Goal: Task Accomplishment & Management: Complete application form

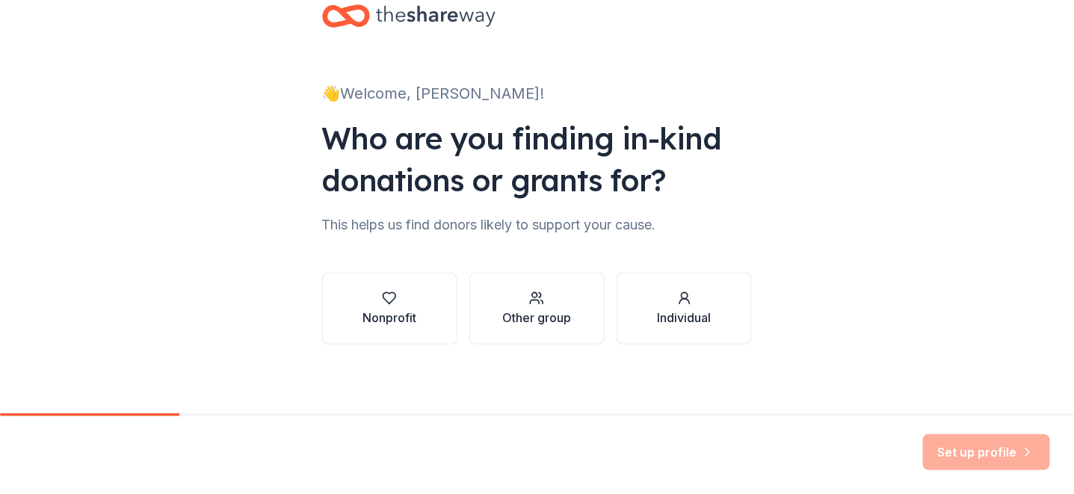
scroll to position [40, 0]
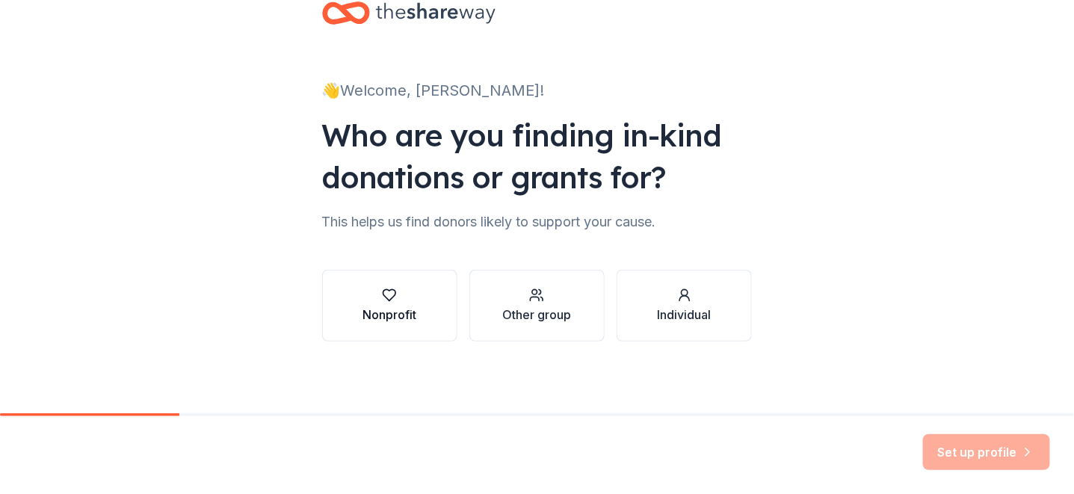
click at [416, 302] on button "Nonprofit" at bounding box center [389, 306] width 135 height 72
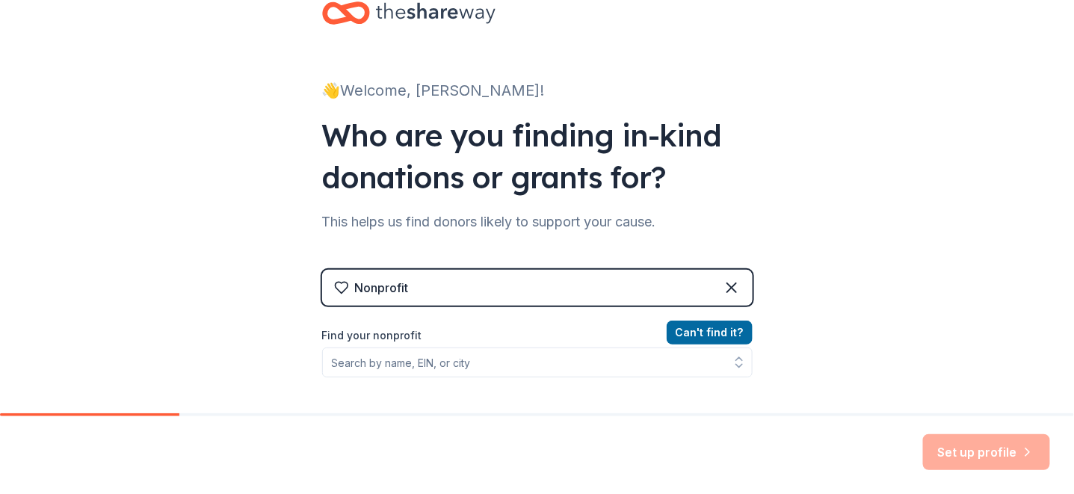
scroll to position [126, 0]
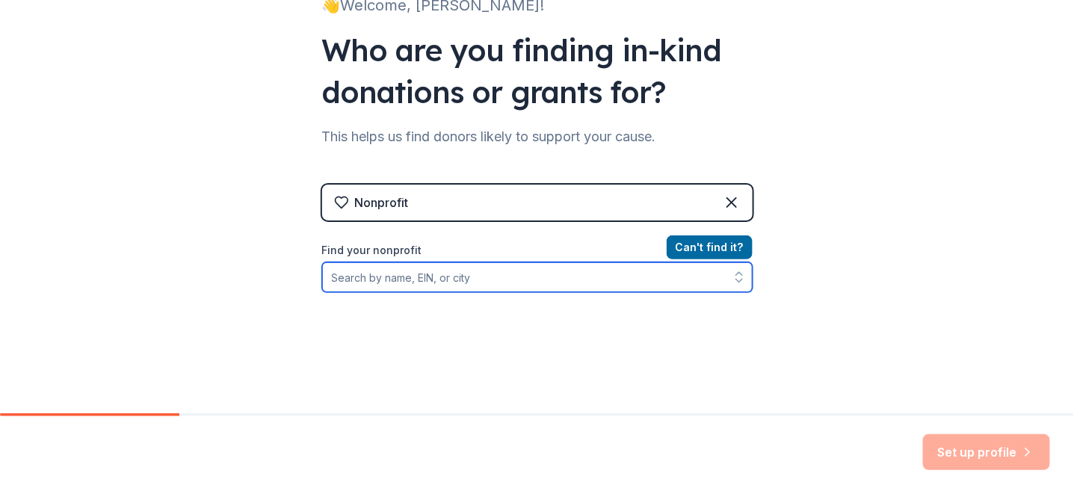
click at [468, 287] on input "Find your nonprofit" at bounding box center [537, 277] width 431 height 30
type input "K"
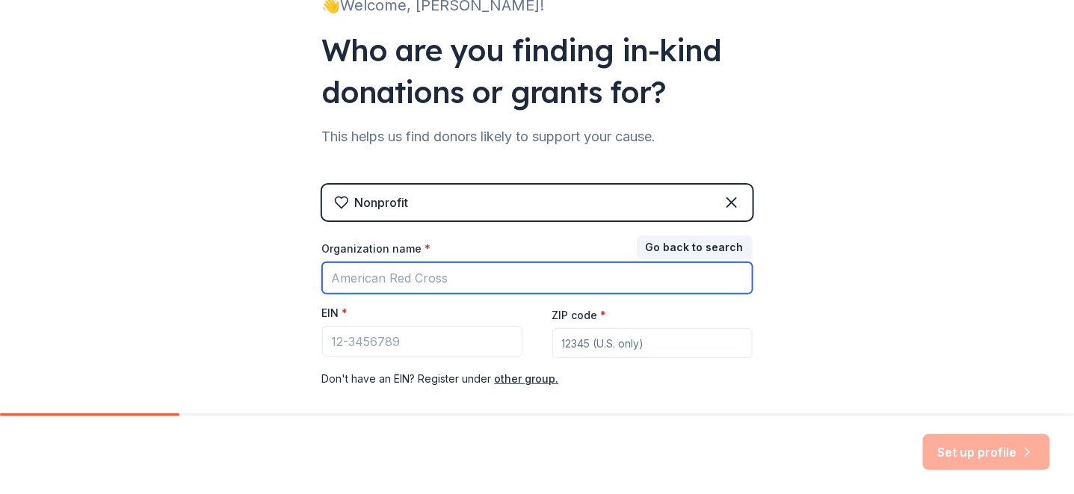
click at [443, 281] on input "Organization name *" at bounding box center [537, 277] width 431 height 31
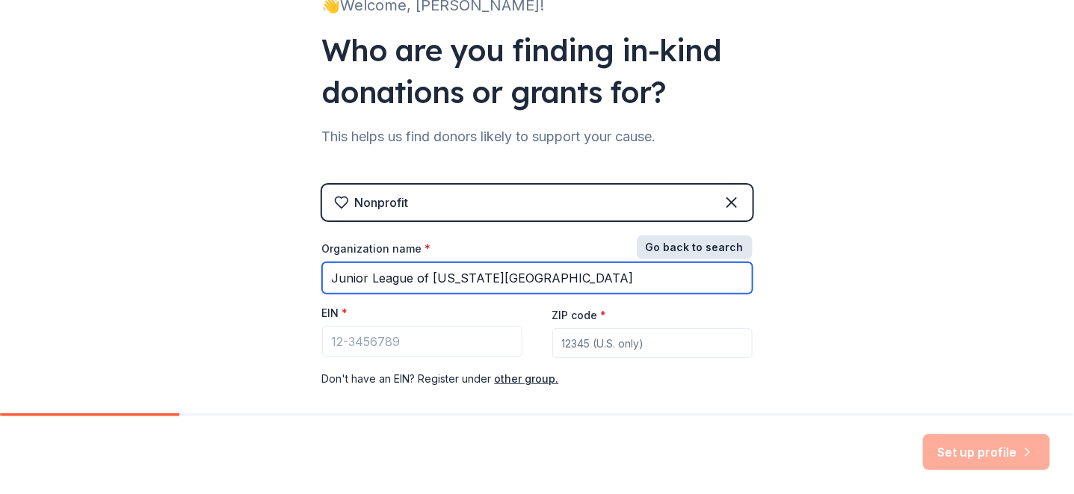
type input "Junior League of Kansas City"
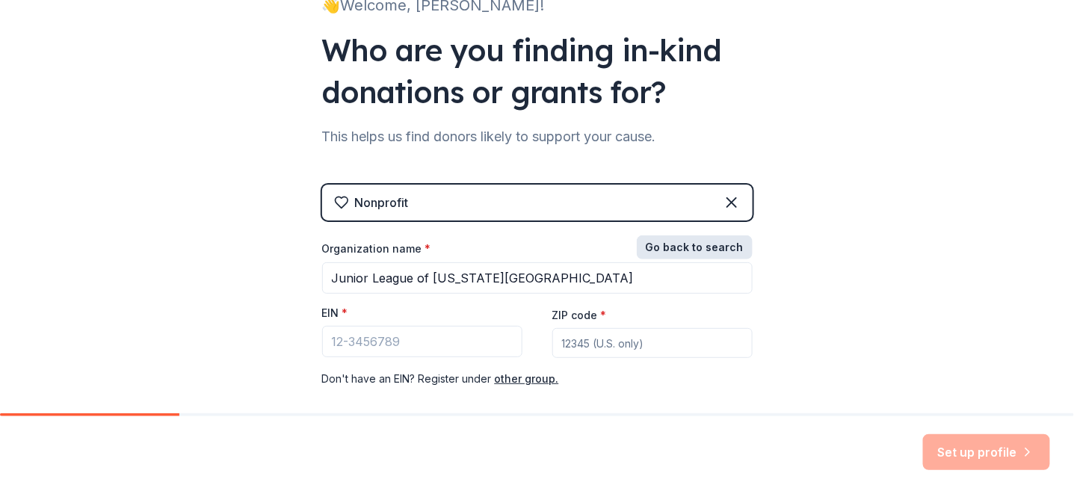
click at [666, 253] on button "Go back to search" at bounding box center [695, 248] width 116 height 24
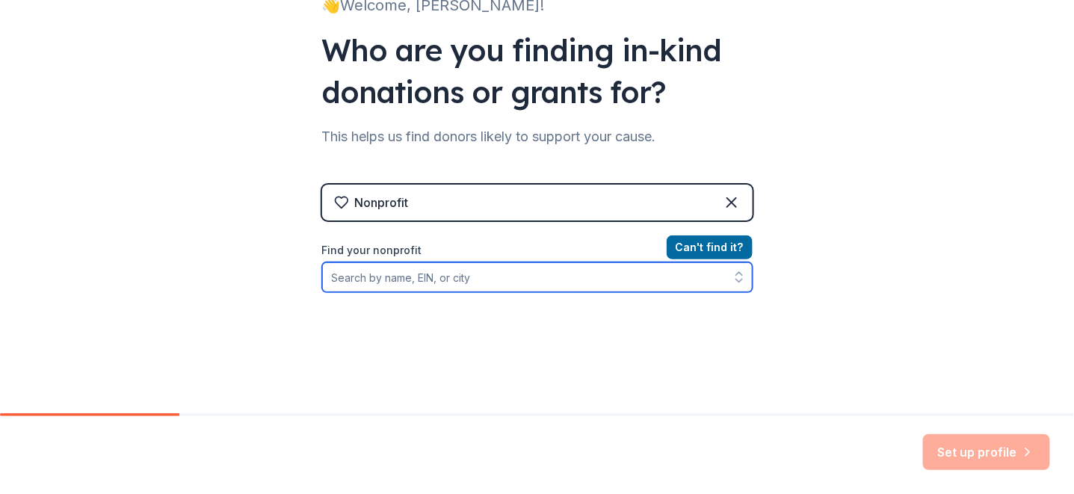
click at [521, 272] on input "Find your nonprofit" at bounding box center [537, 277] width 431 height 30
type input "Junior League of Kansas"
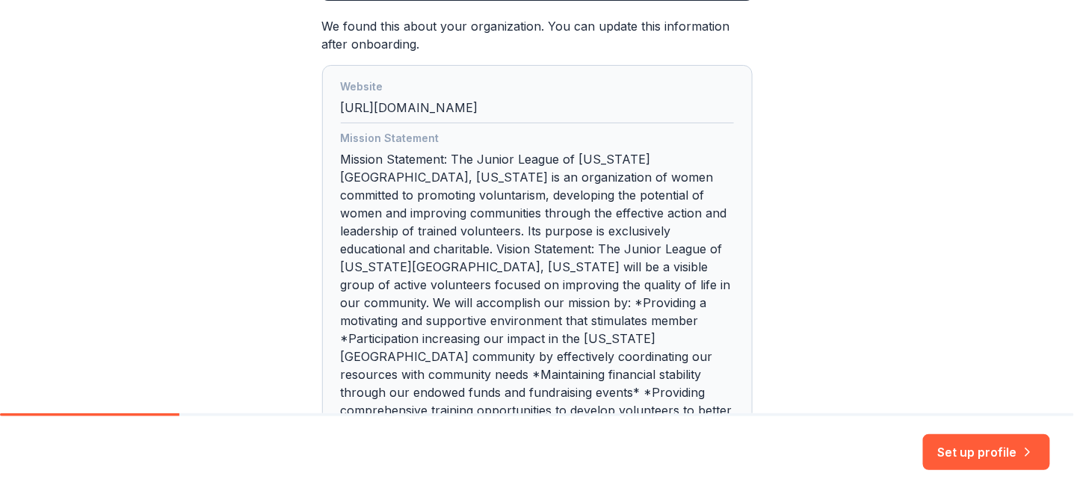
scroll to position [562, 0]
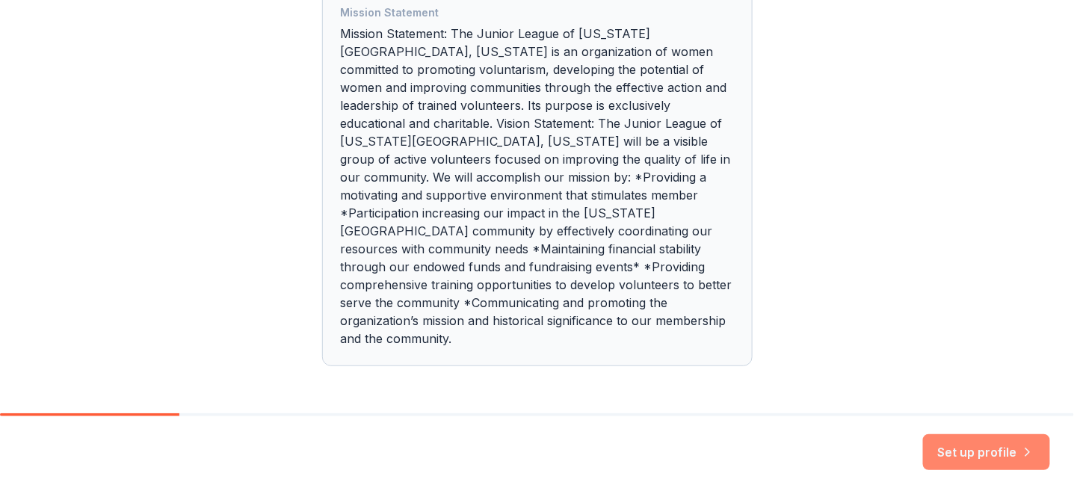
click at [959, 455] on button "Set up profile" at bounding box center [986, 452] width 127 height 36
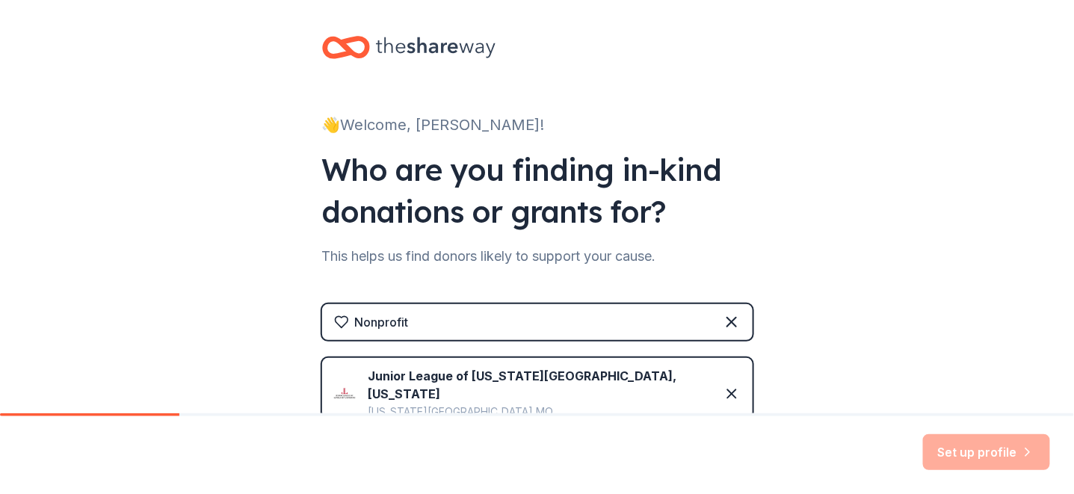
scroll to position [0, 0]
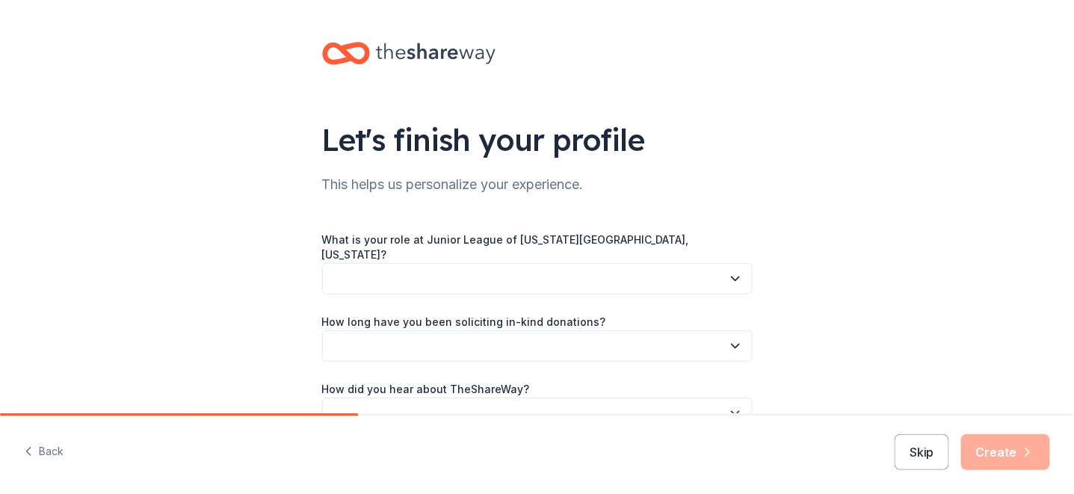
click at [578, 263] on button "button" at bounding box center [537, 278] width 431 height 31
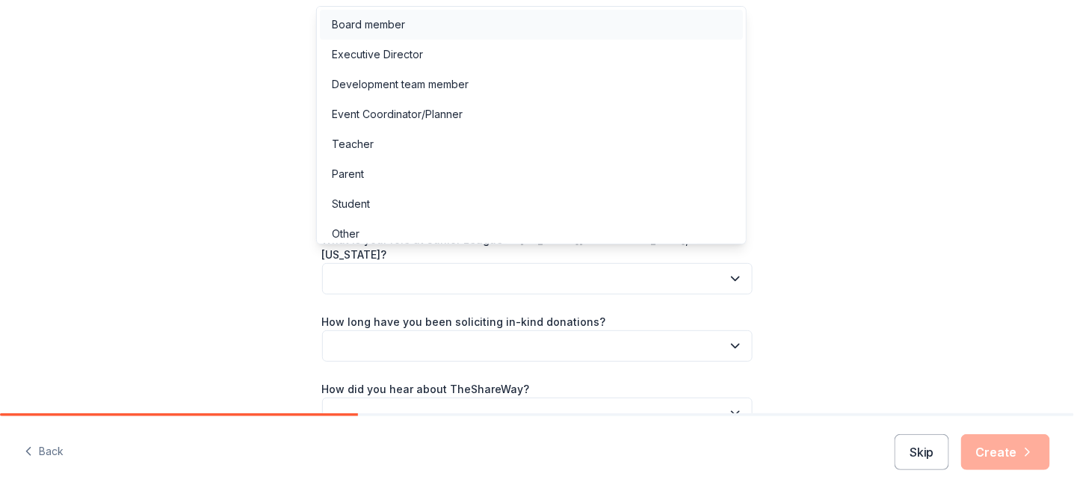
click at [405, 18] on div "Board member" at bounding box center [531, 25] width 423 height 30
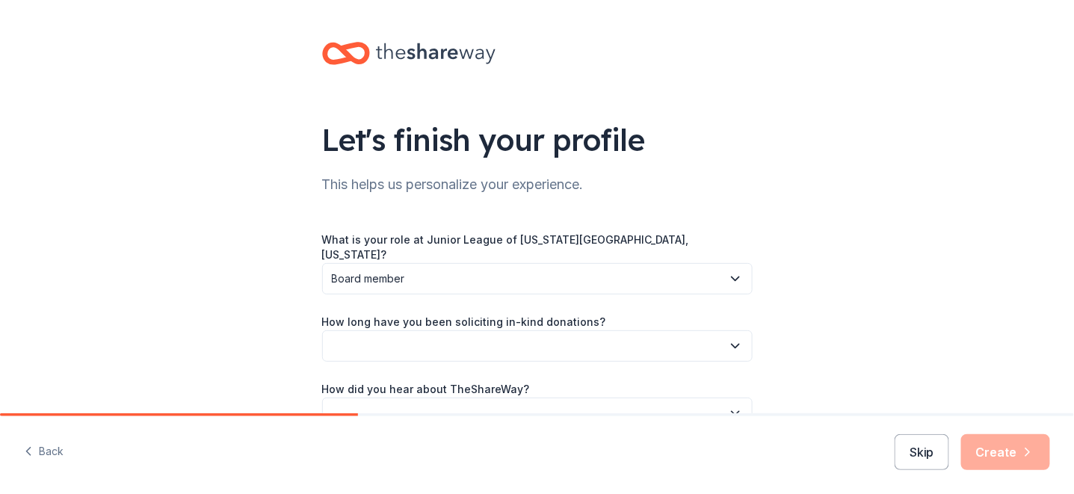
scroll to position [75, 0]
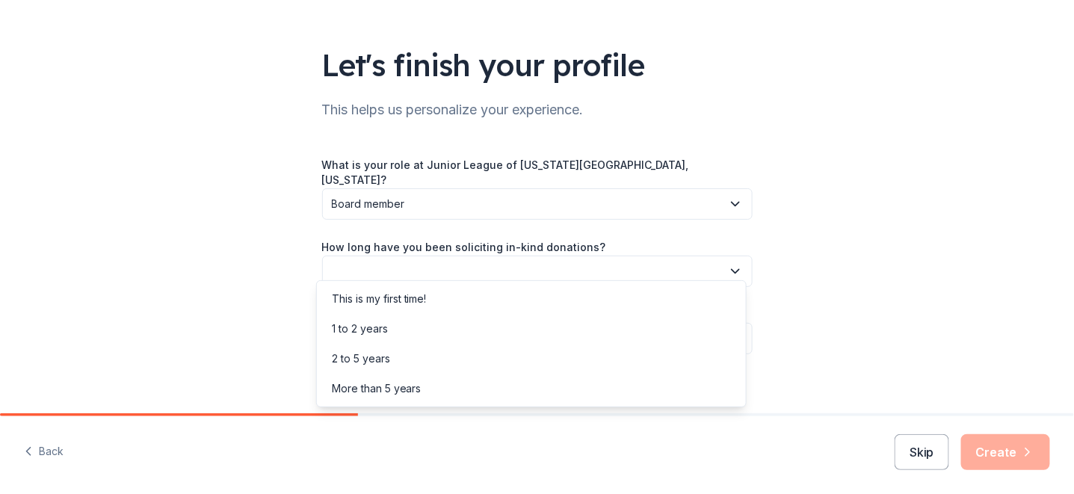
click at [473, 256] on button "button" at bounding box center [537, 271] width 431 height 31
click at [417, 388] on div "More than 5 years" at bounding box center [377, 389] width 90 height 18
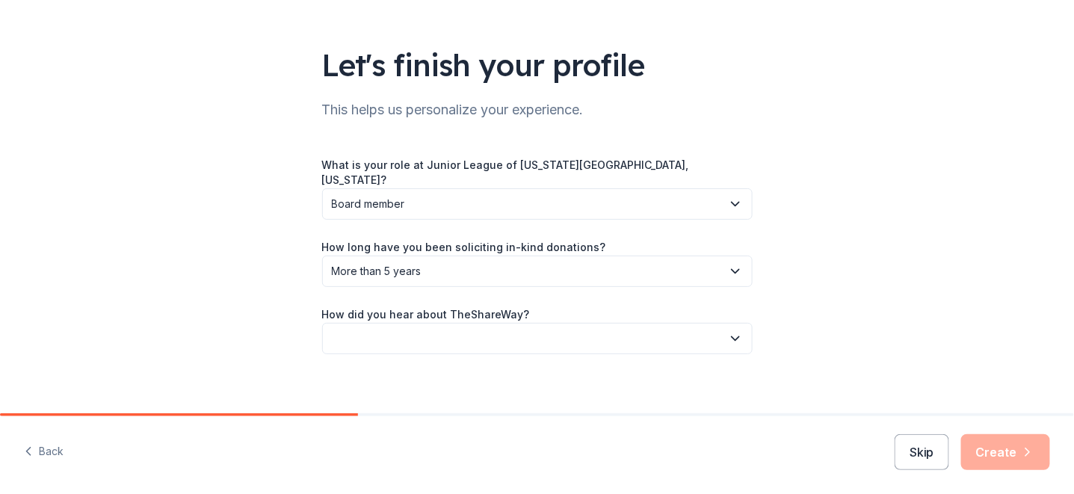
click at [422, 326] on button "button" at bounding box center [537, 338] width 431 height 31
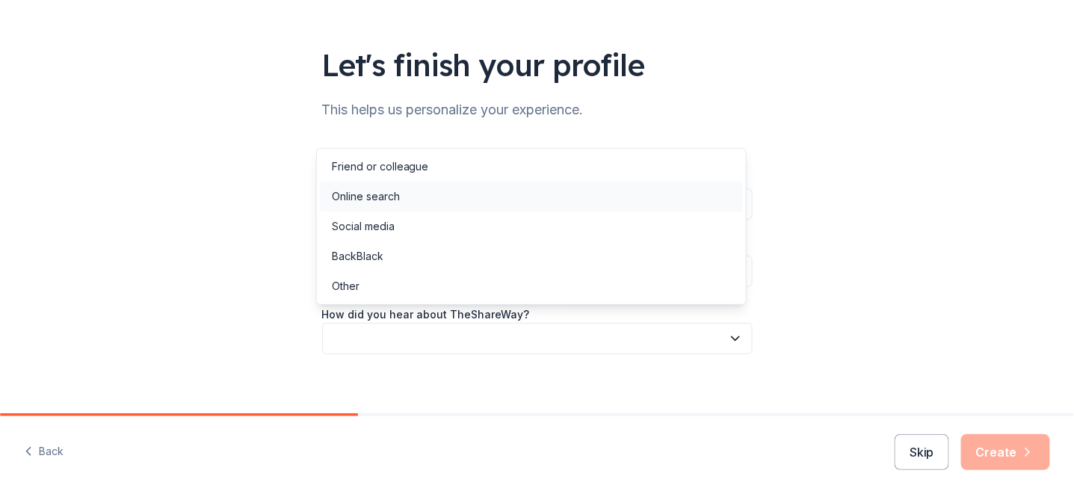
click at [372, 198] on div "Online search" at bounding box center [366, 197] width 68 height 18
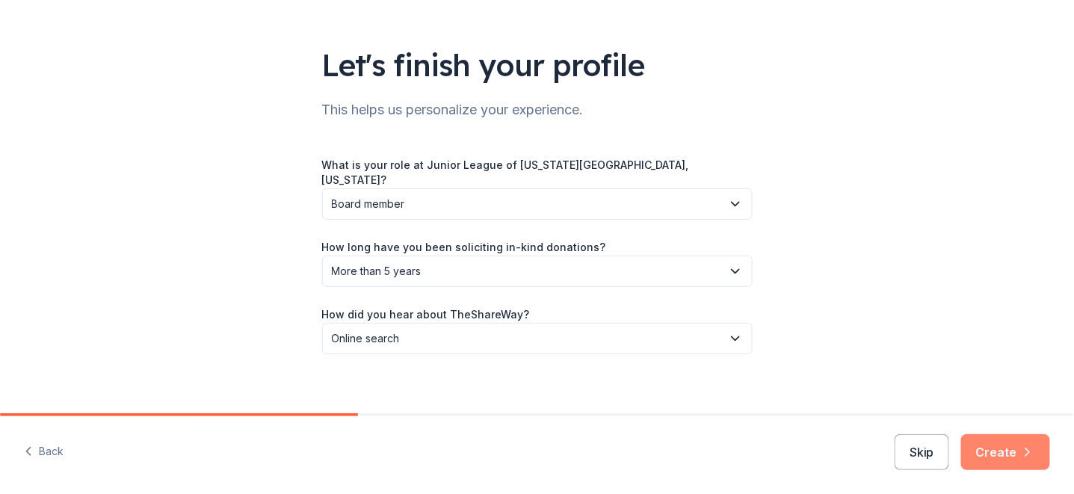
click at [1001, 442] on button "Create" at bounding box center [1006, 452] width 89 height 36
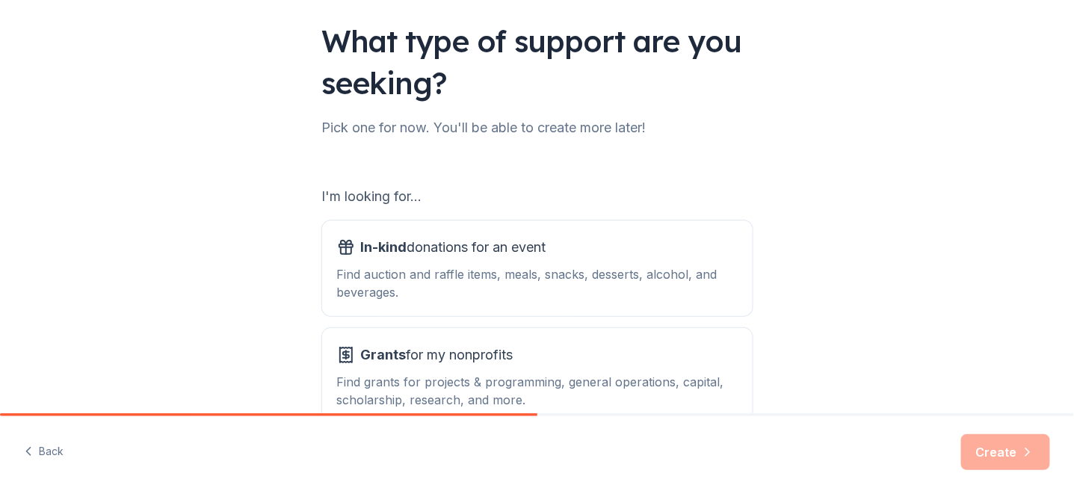
scroll to position [134, 0]
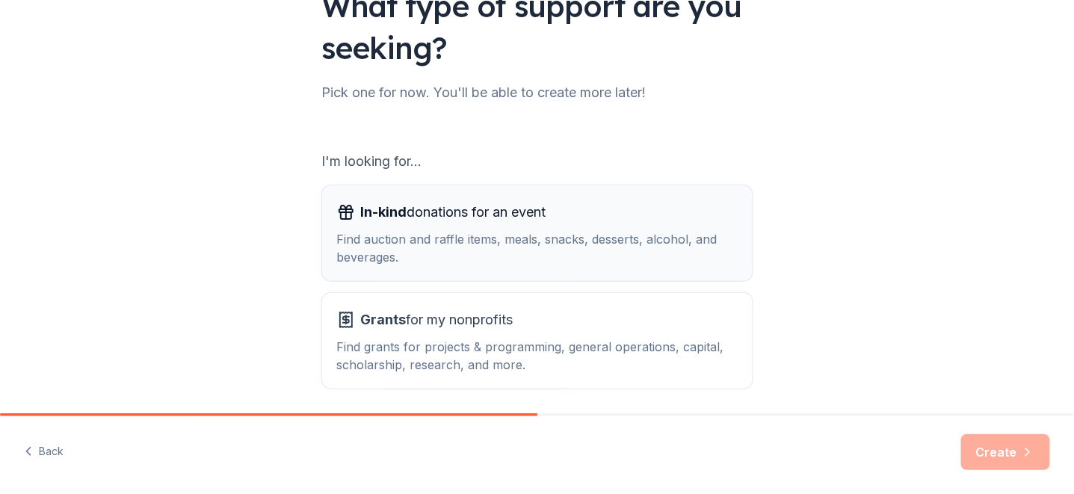
click at [580, 241] on div "Find auction and raffle items, meals, snacks, desserts, alcohol, and beverages." at bounding box center [537, 248] width 401 height 36
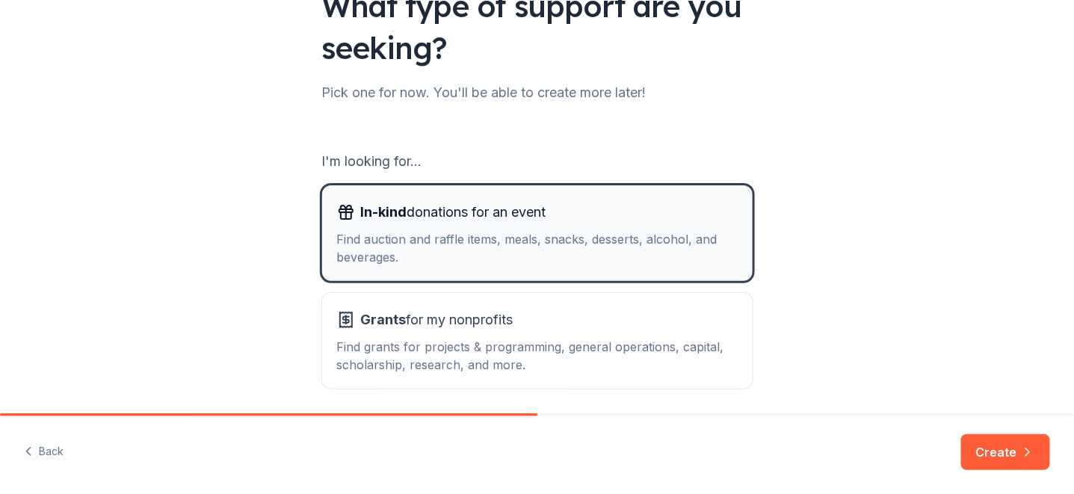
scroll to position [190, 0]
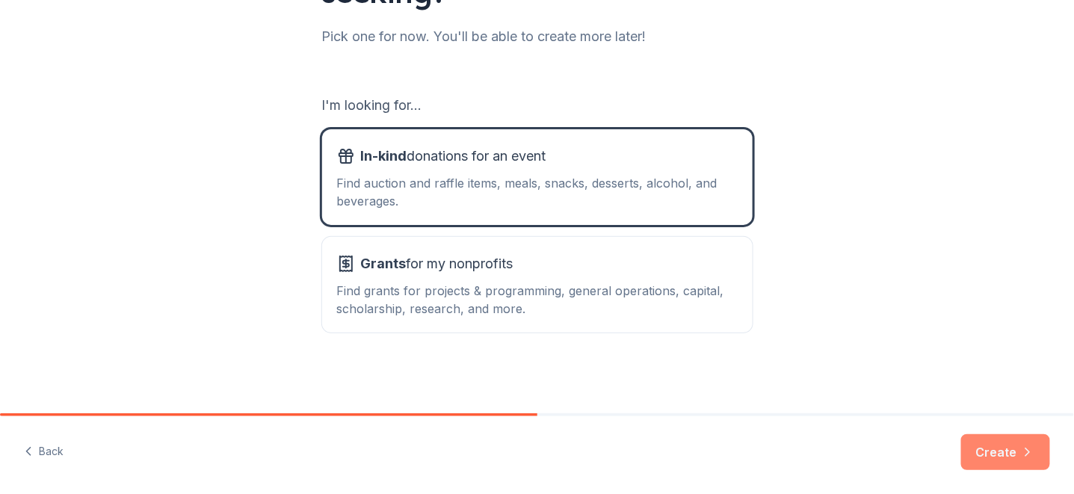
click at [983, 437] on button "Create" at bounding box center [1006, 452] width 89 height 36
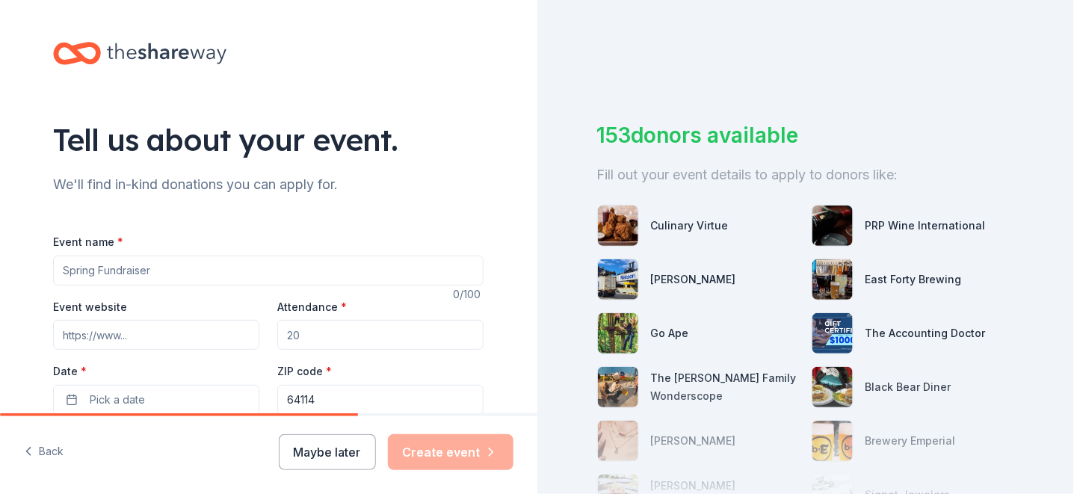
click at [215, 268] on input "Event name *" at bounding box center [268, 271] width 431 height 30
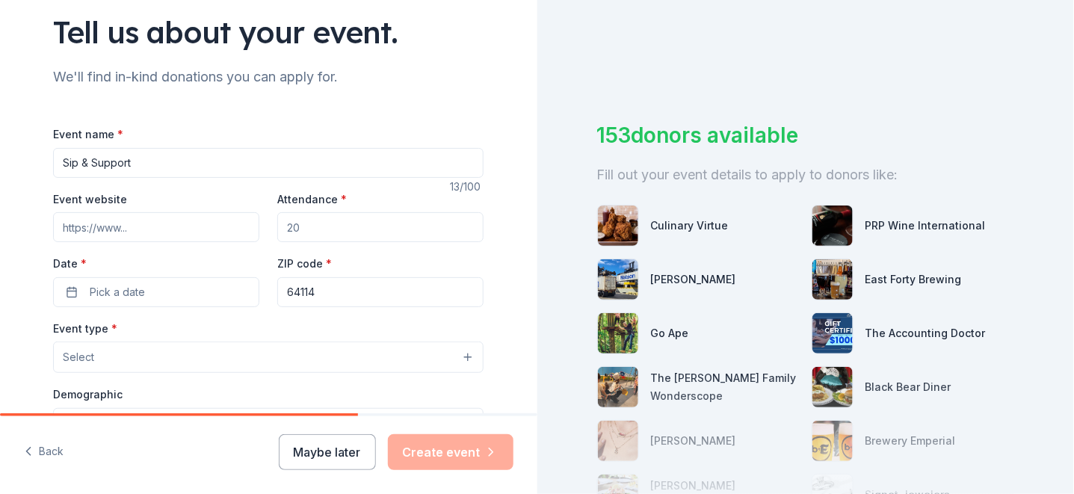
scroll to position [108, 0]
type input "Sip & Support"
click at [322, 227] on input "Attendance *" at bounding box center [380, 227] width 206 height 30
type input "200"
click at [131, 285] on span "Pick a date" at bounding box center [117, 292] width 55 height 18
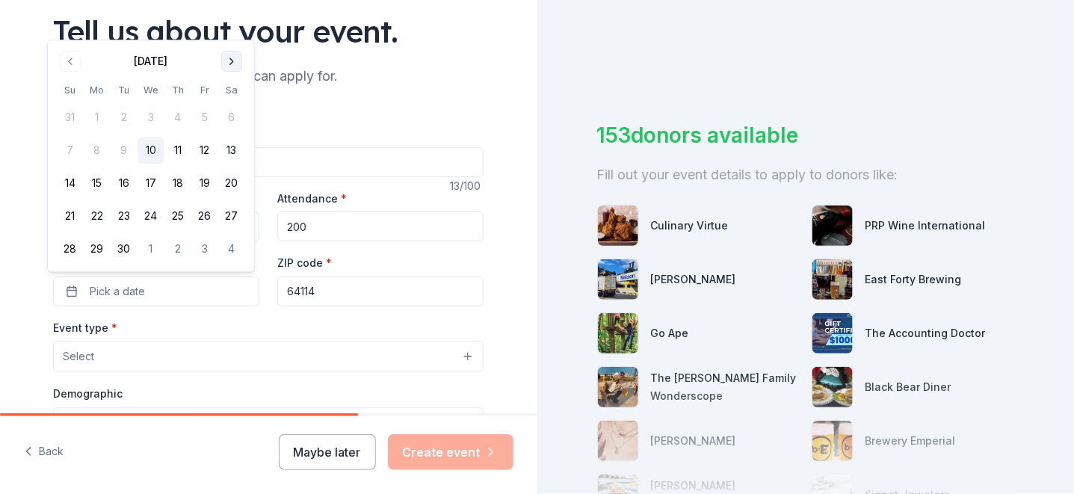
click at [233, 58] on button "Go to next month" at bounding box center [231, 61] width 21 height 21
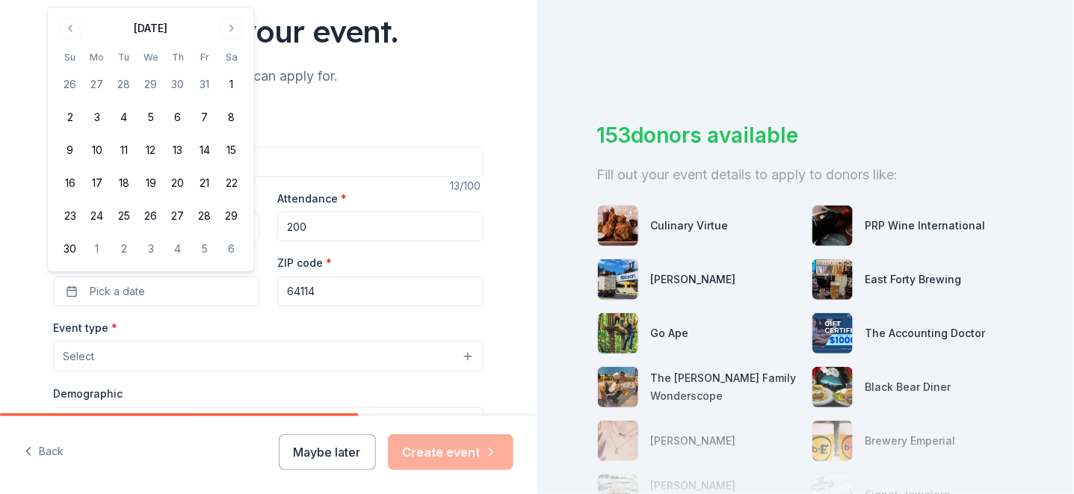
click at [233, 40] on div "November 2025 Su Mo Tu We Th Fr Sa 26 27 28 29 30 31 1 2 3 4 5 6 7 8 9 10 11 12…" at bounding box center [151, 139] width 188 height 246
click at [232, 25] on button "Go to next month" at bounding box center [231, 28] width 21 height 21
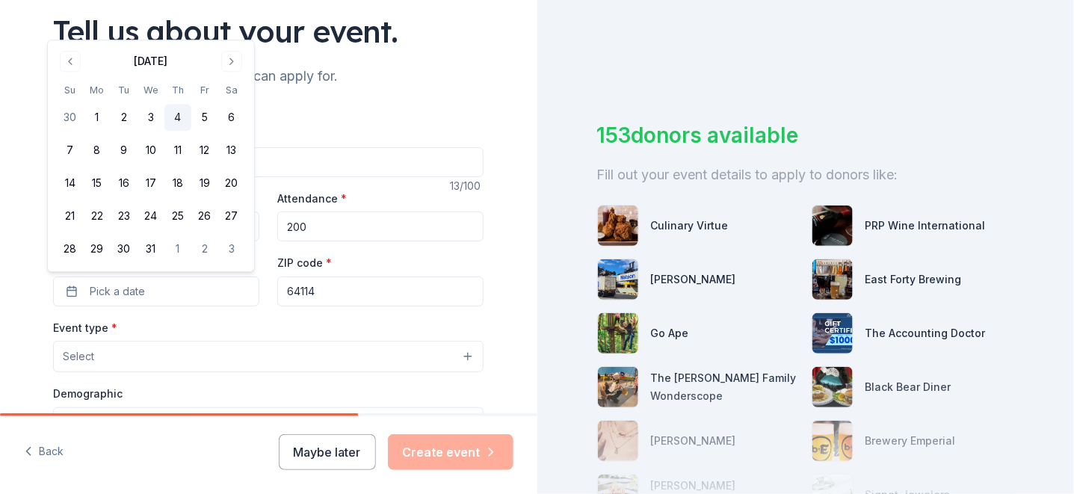
click at [175, 114] on button "4" at bounding box center [178, 117] width 27 height 27
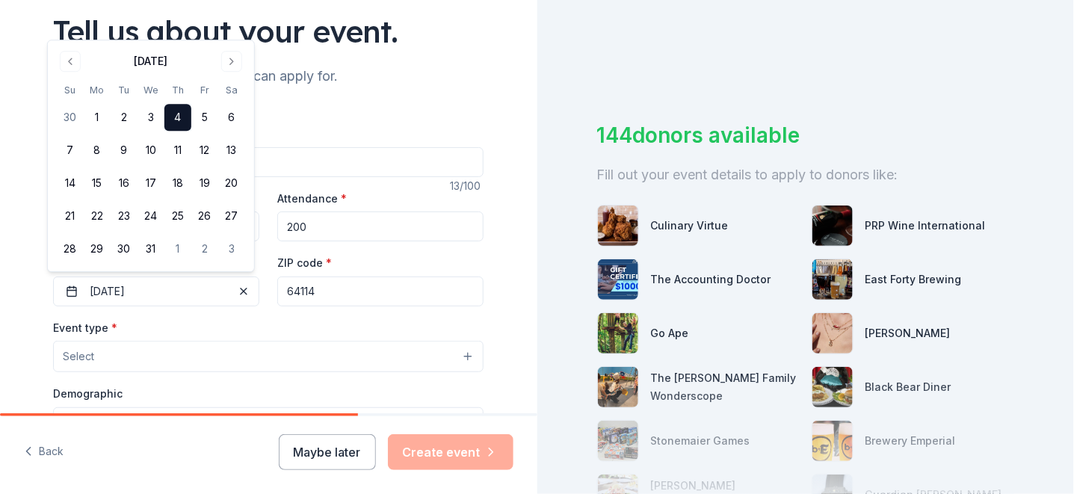
click at [325, 290] on input "64114" at bounding box center [380, 292] width 206 height 30
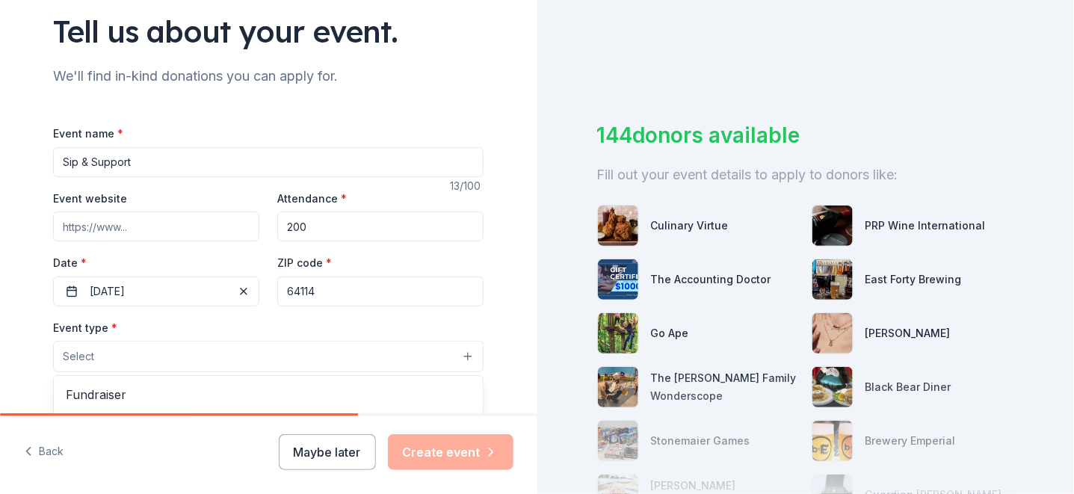
click at [231, 342] on button "Select" at bounding box center [268, 356] width 431 height 31
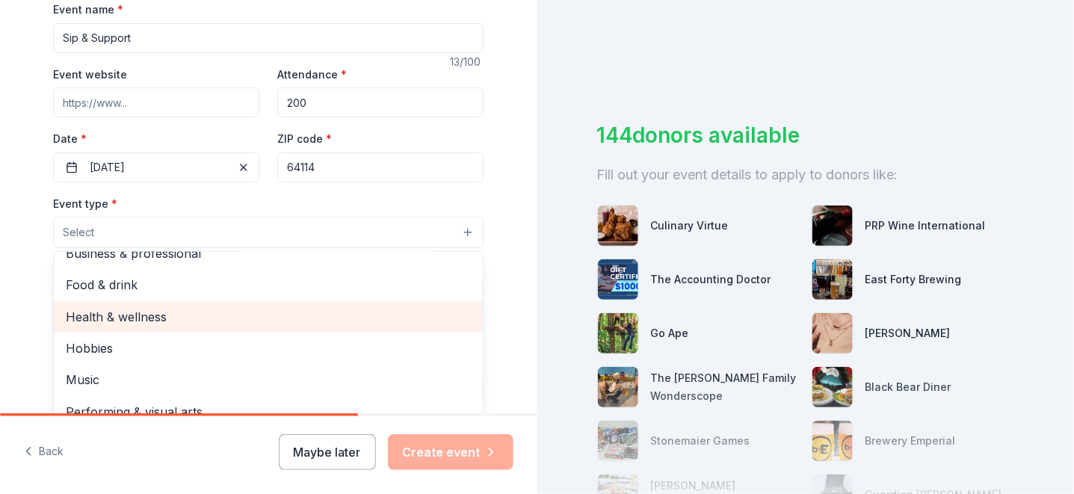
scroll to position [0, 0]
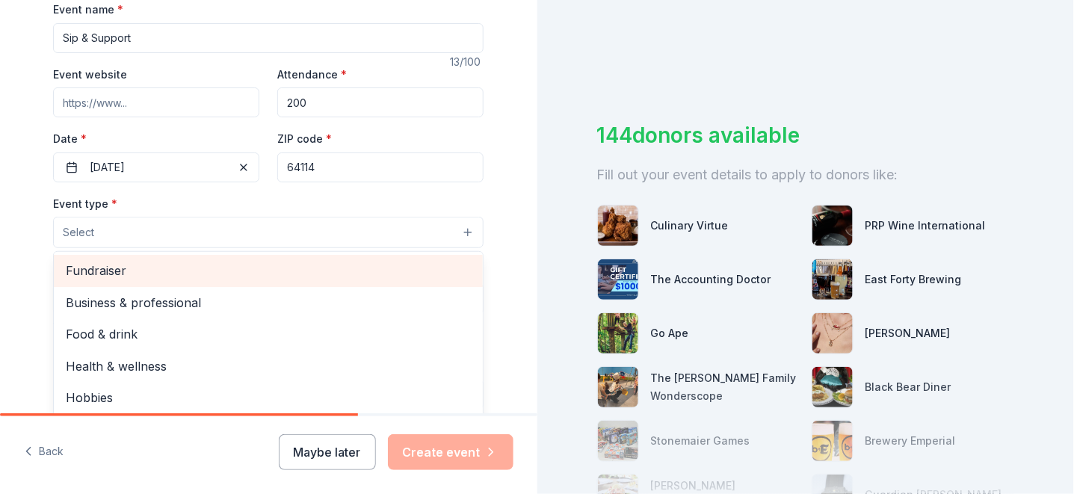
click at [95, 269] on span "Fundraiser" at bounding box center [268, 270] width 405 height 19
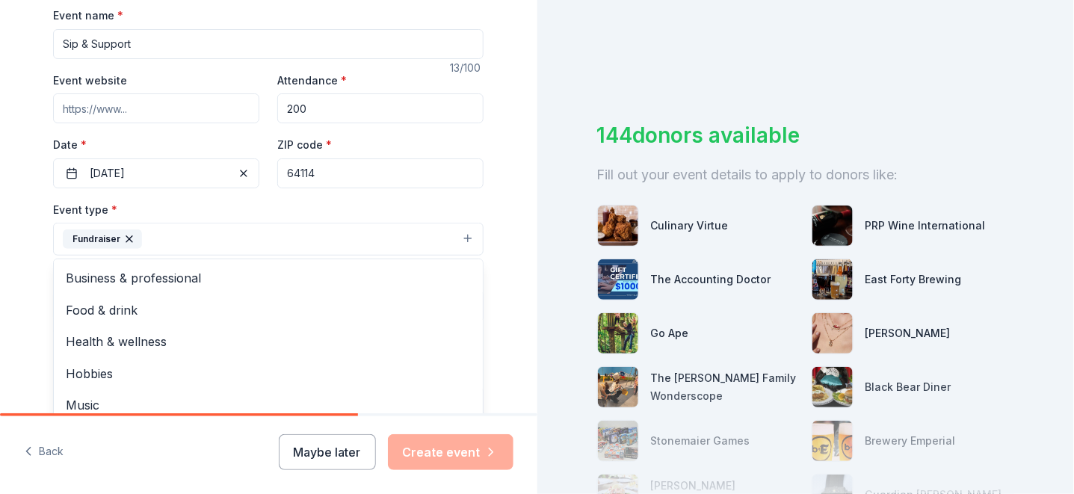
click at [31, 300] on div "Tell us about your event. We'll find in-kind donations you can apply for. Event…" at bounding box center [268, 271] width 479 height 997
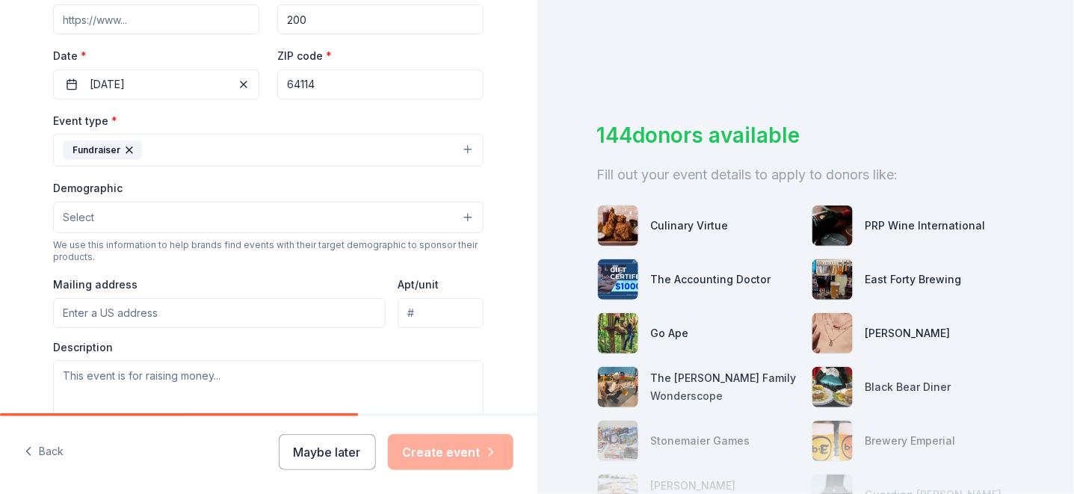
scroll to position [333, 0]
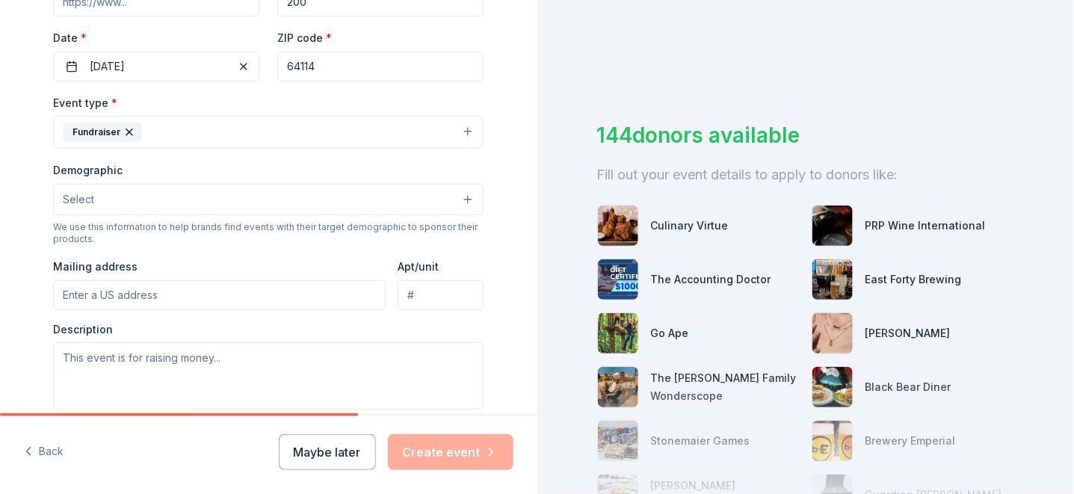
click at [132, 193] on button "Select" at bounding box center [268, 199] width 431 height 31
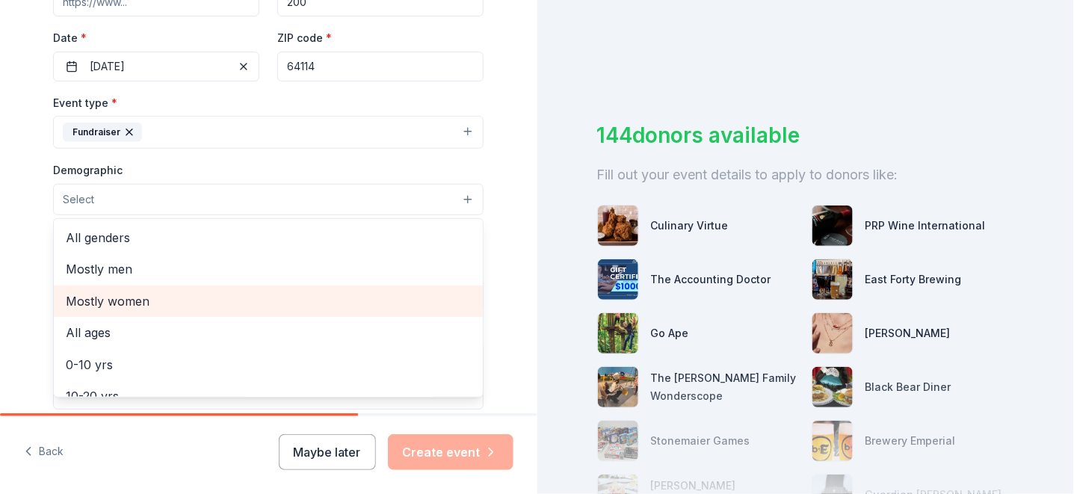
click at [129, 292] on span "Mostly women" at bounding box center [268, 301] width 405 height 19
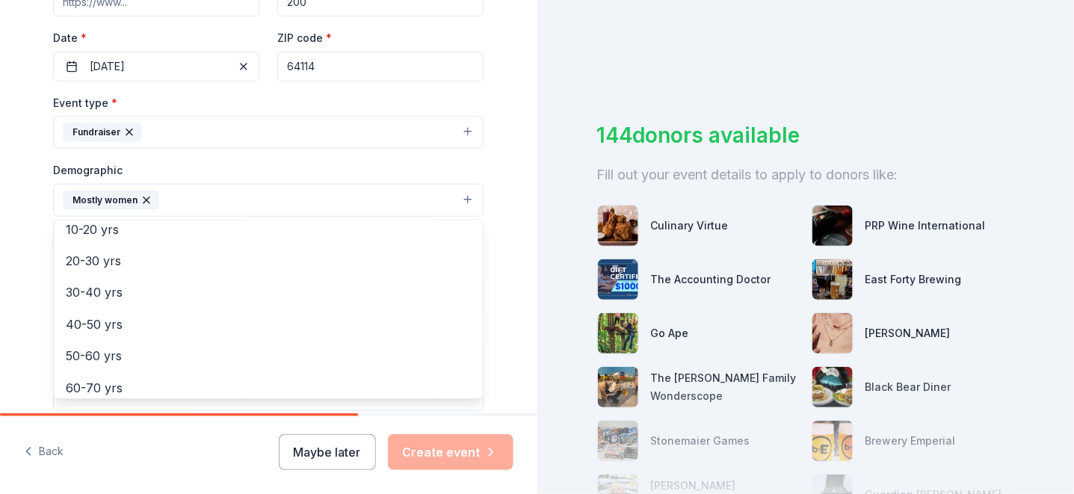
scroll to position [137, 0]
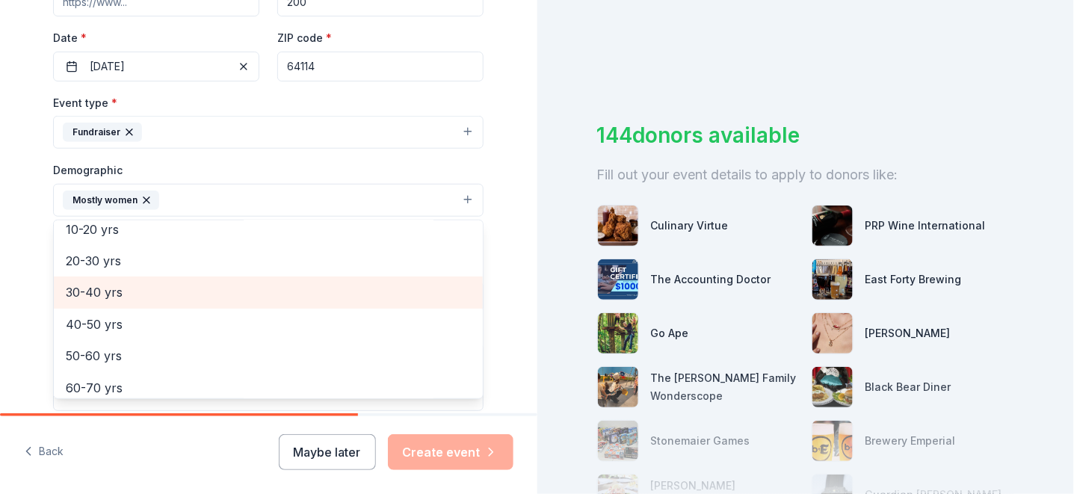
click at [113, 289] on span "30-40 yrs" at bounding box center [268, 292] width 405 height 19
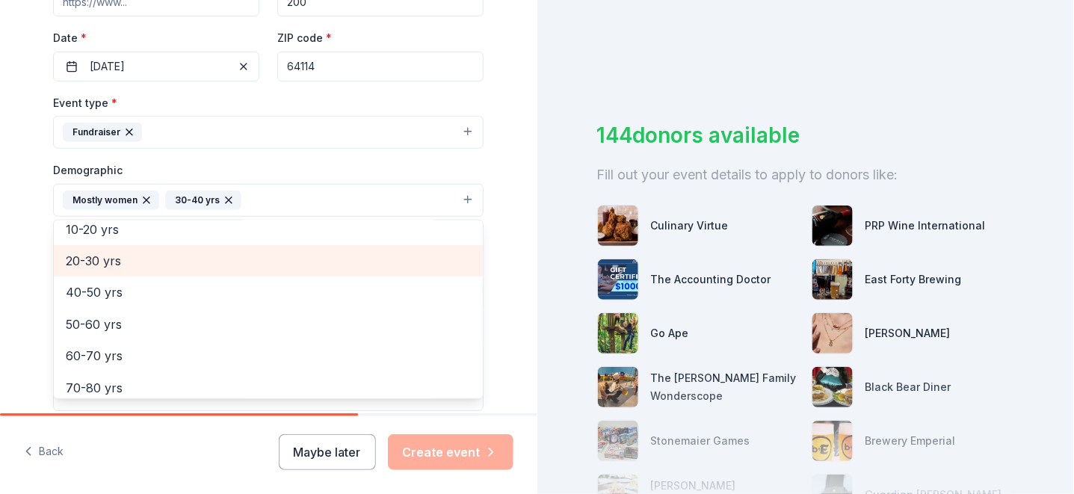
click at [110, 259] on span "20-30 yrs" at bounding box center [268, 260] width 405 height 19
click at [99, 264] on span "40-50 yrs" at bounding box center [268, 260] width 405 height 19
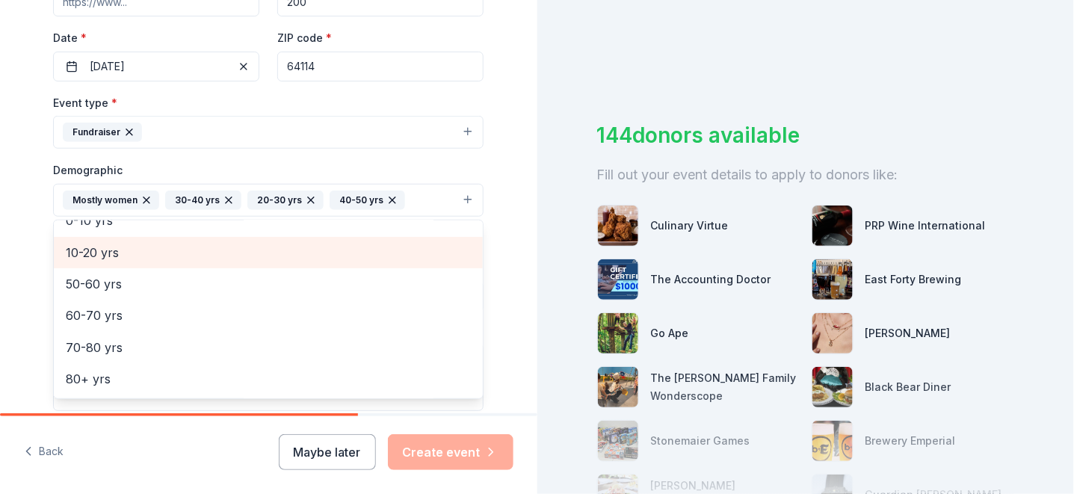
scroll to position [112, 0]
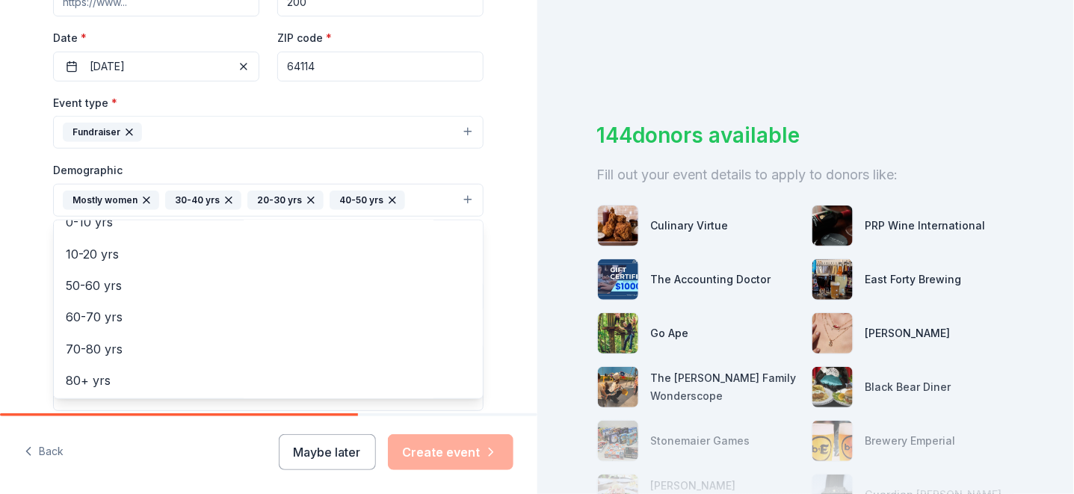
click at [22, 271] on div "Tell us about your event. We'll find in-kind donations you can apply for. Event…" at bounding box center [269, 166] width 538 height 998
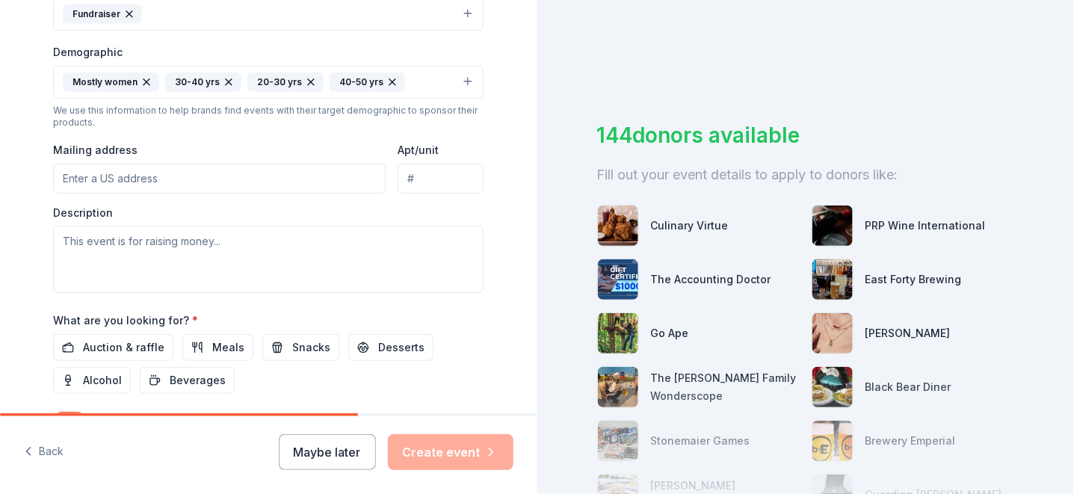
scroll to position [452, 0]
click at [162, 168] on input "Mailing address" at bounding box center [219, 178] width 333 height 30
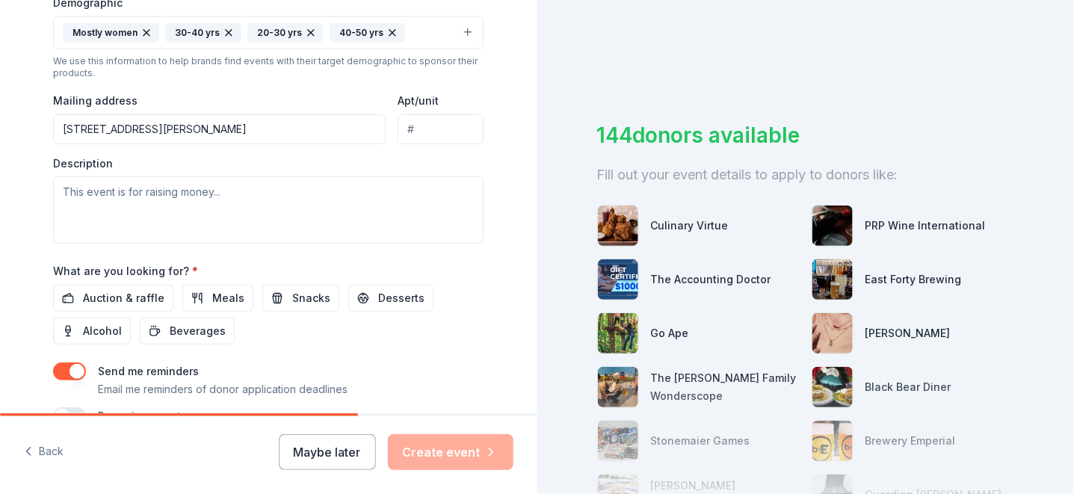
scroll to position [508, 0]
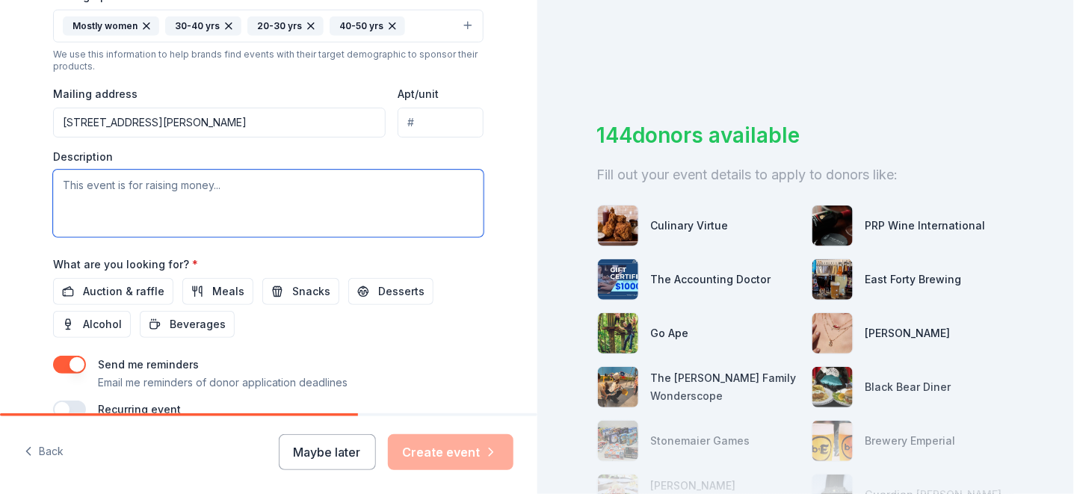
click at [172, 215] on textarea at bounding box center [268, 203] width 431 height 67
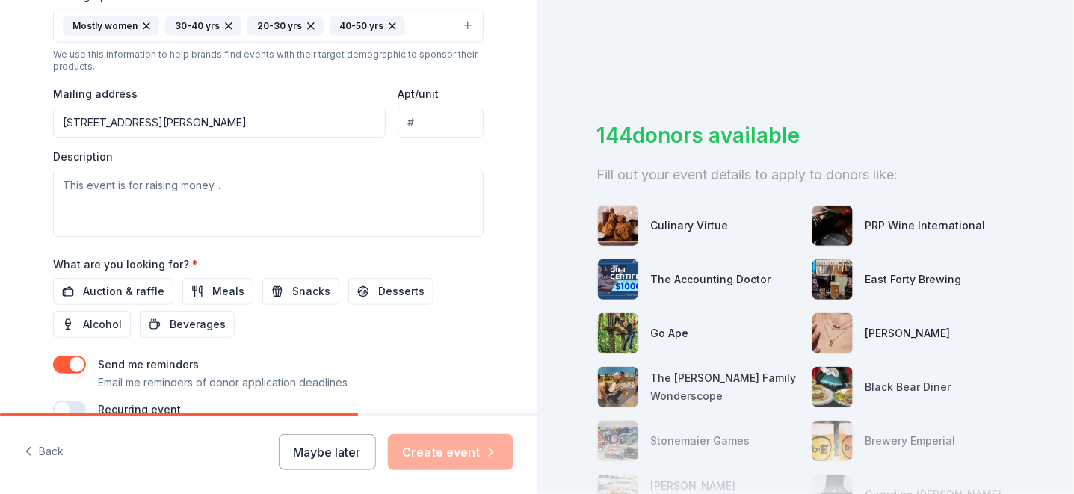
click at [180, 128] on input "9215 Ward Parkway" at bounding box center [219, 123] width 333 height 30
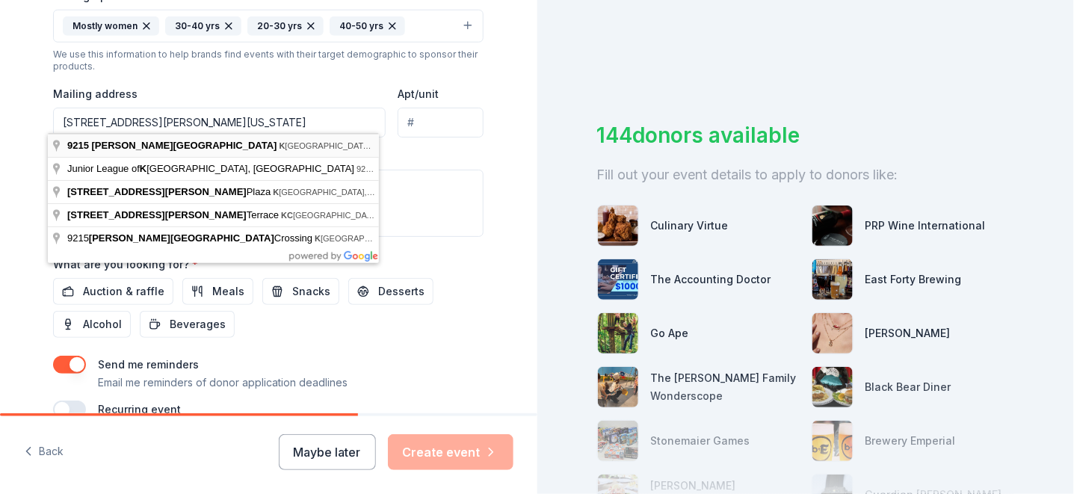
type input "9215 Ward Parkway, Kansas City, MO, 64114"
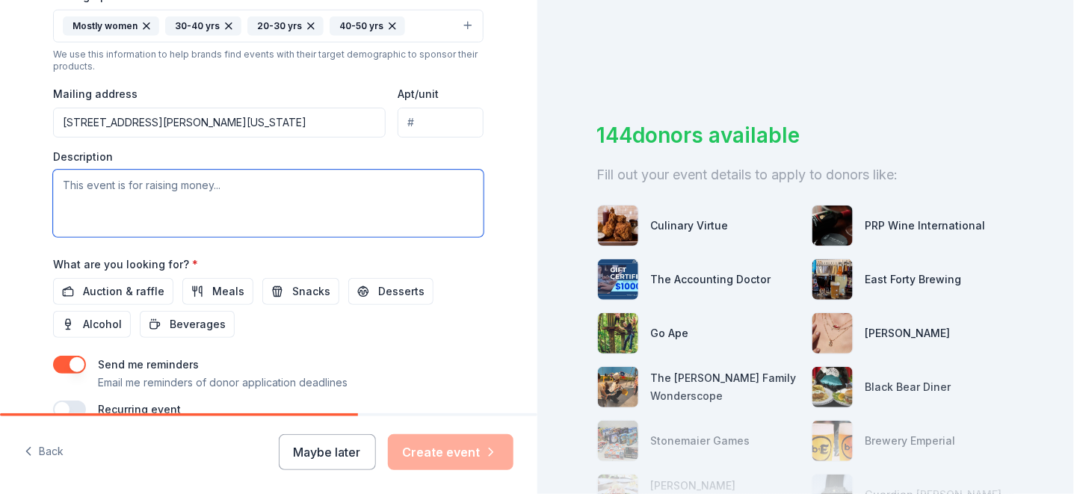
click at [155, 203] on textarea at bounding box center [268, 203] width 431 height 67
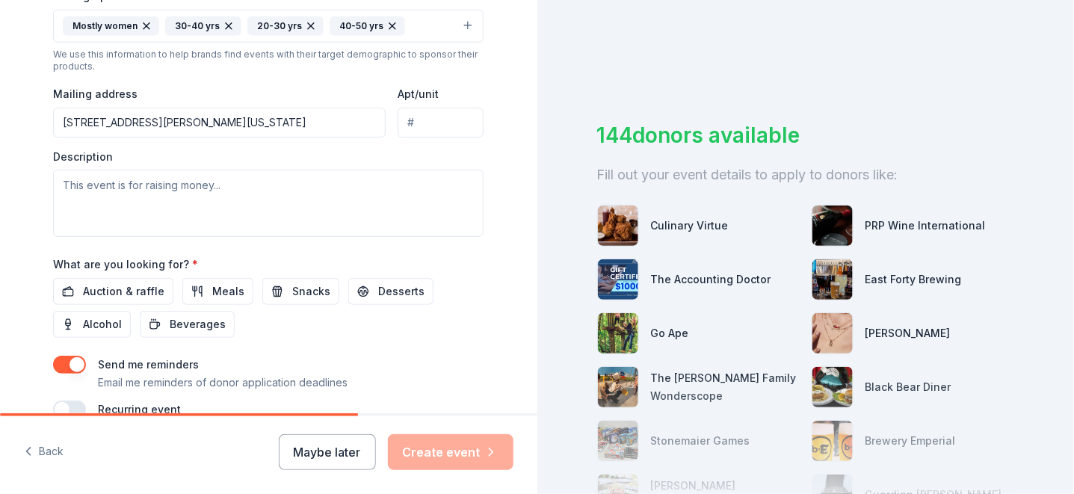
drag, startPoint x: 993, startPoint y: 126, endPoint x: 929, endPoint y: 140, distance: 65.7
click at [993, 126] on div "144 donors available" at bounding box center [806, 135] width 418 height 31
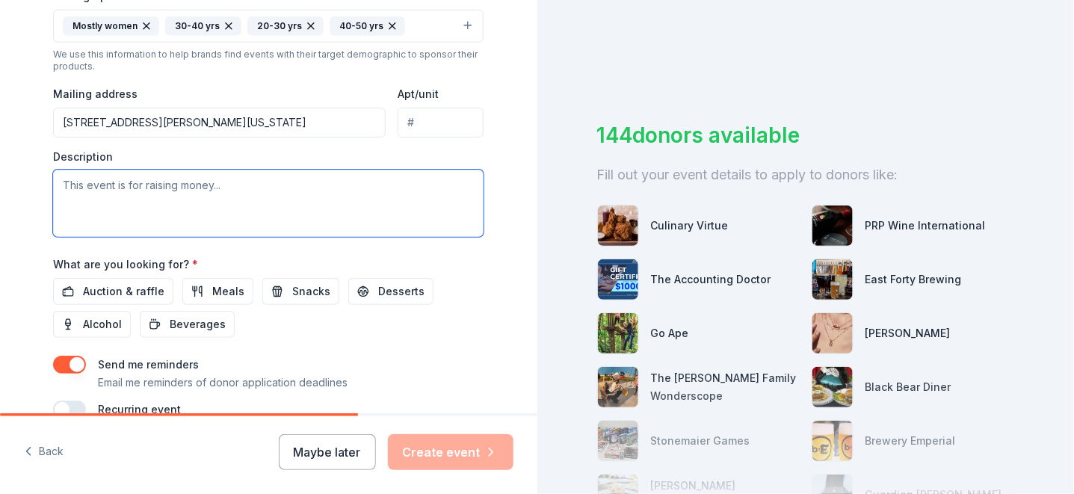
click at [191, 210] on textarea at bounding box center [268, 203] width 431 height 67
paste textarea "For more than a century, the Junior League of Kansas City, Missouri (JLKC) has …"
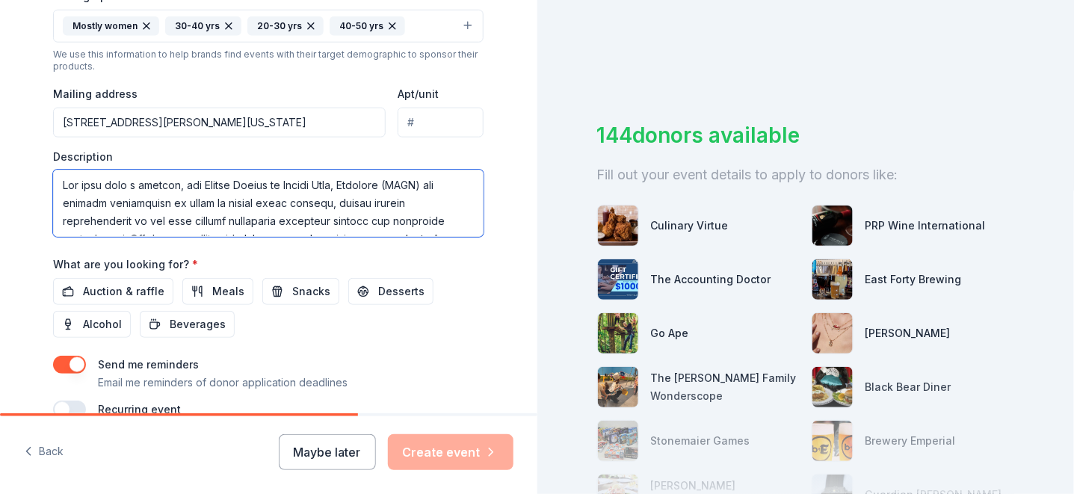
scroll to position [350, 0]
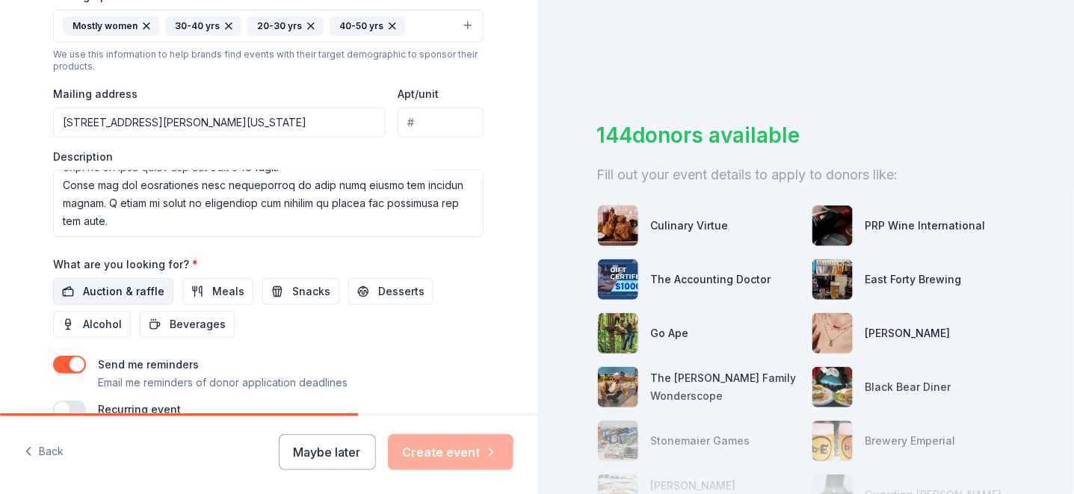
click at [137, 283] on span "Auction & raffle" at bounding box center [124, 292] width 82 height 18
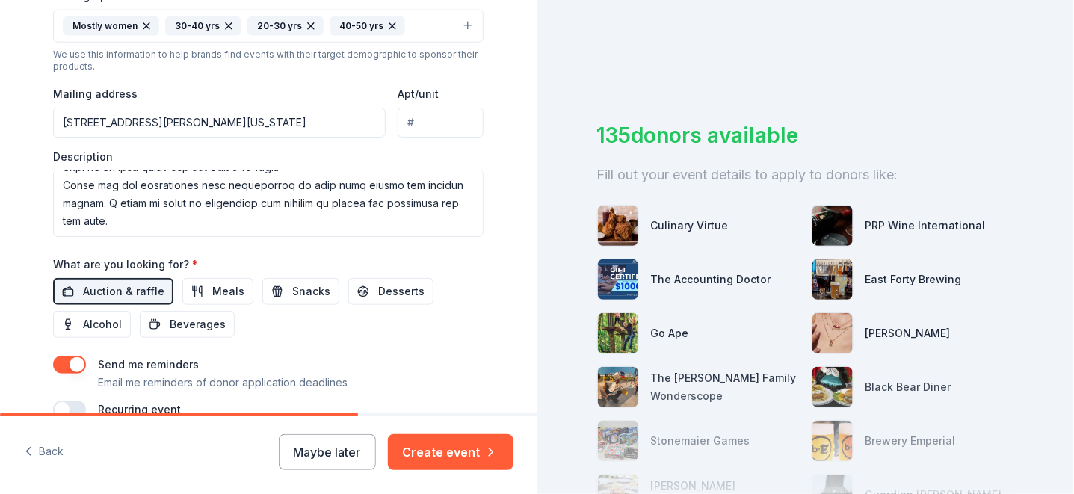
scroll to position [346, 0]
drag, startPoint x: 176, startPoint y: 216, endPoint x: 99, endPoint y: 193, distance: 80.4
click at [99, 193] on textarea at bounding box center [268, 203] width 431 height 67
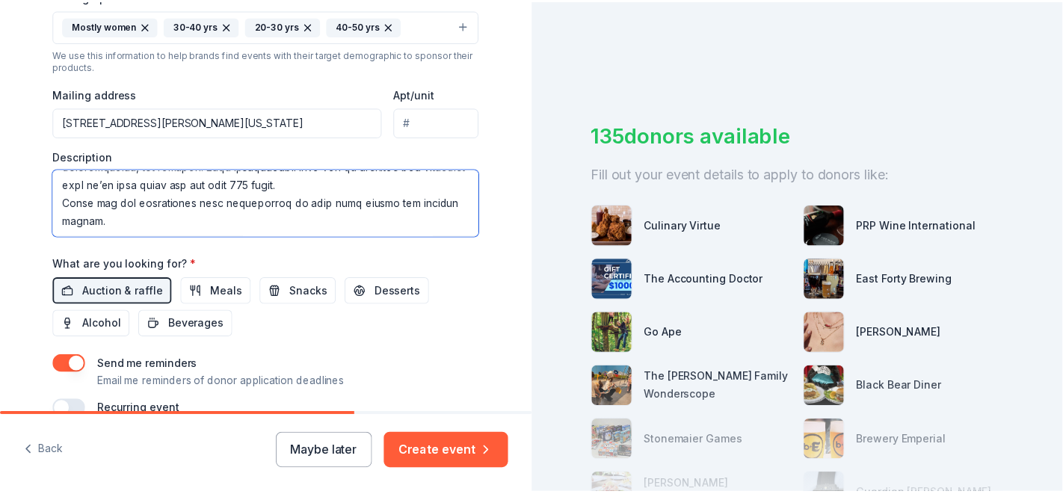
scroll to position [580, 0]
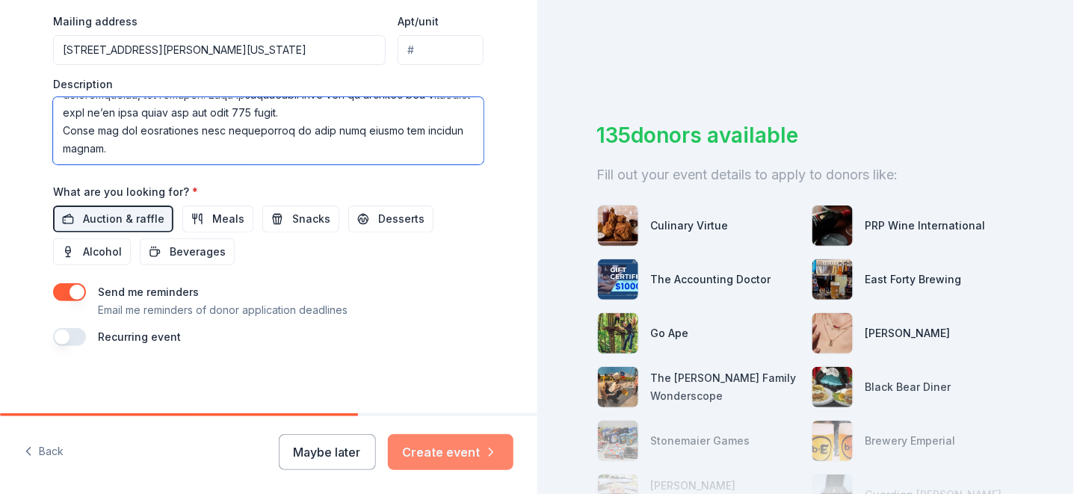
type textarea "For more than a century, the Junior League of Kansas City, Missouri (JLKC) has …"
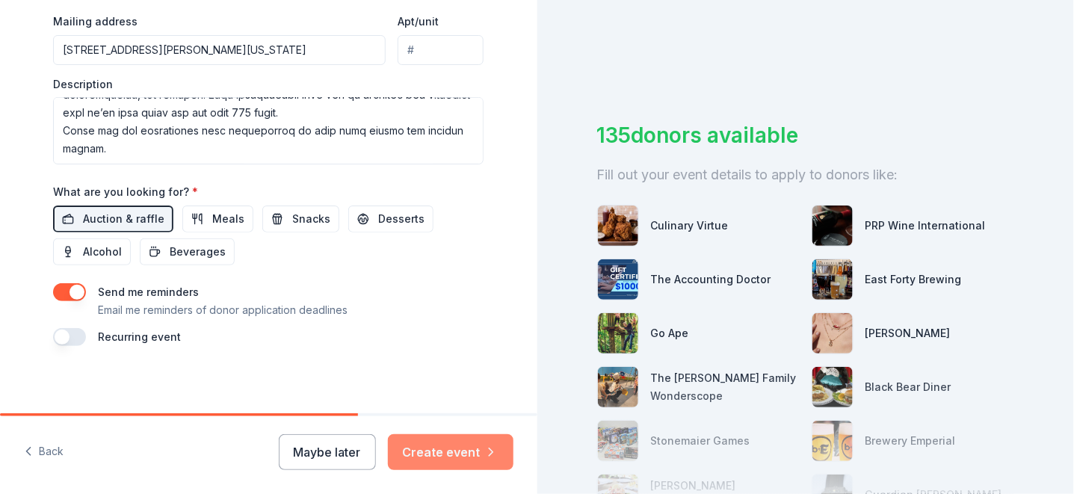
click at [468, 445] on button "Create event" at bounding box center [451, 452] width 126 height 36
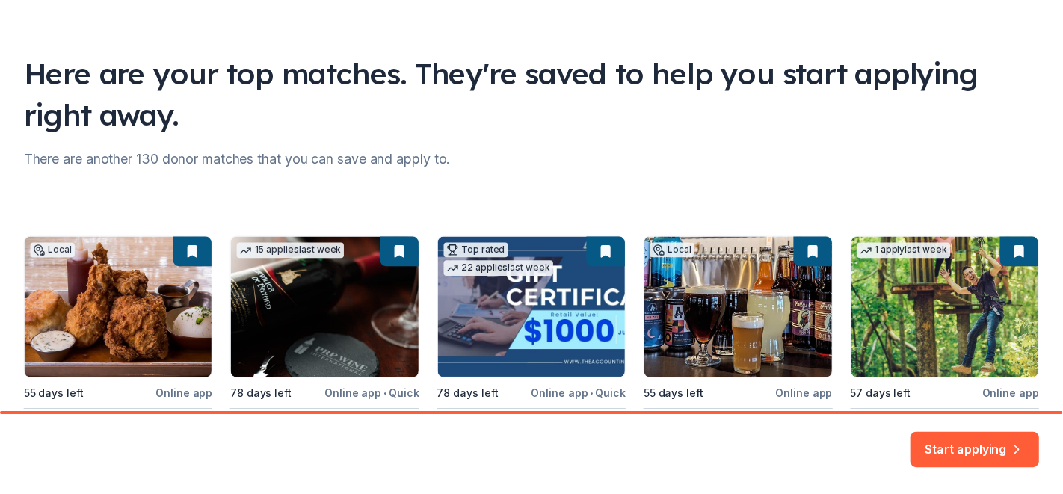
scroll to position [215, 0]
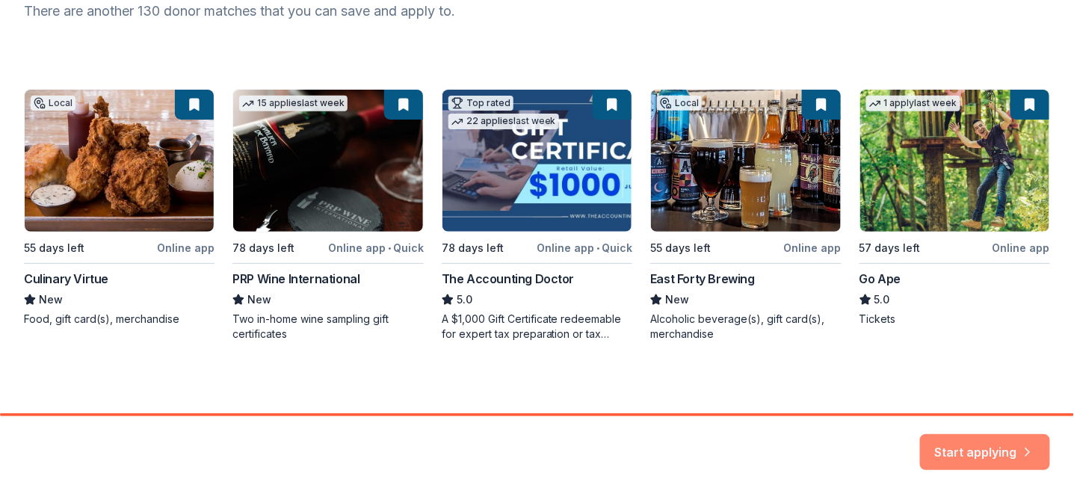
click at [995, 443] on button "Start applying" at bounding box center [985, 444] width 130 height 36
click at [1021, 450] on div "Start applying" at bounding box center [985, 452] width 130 height 36
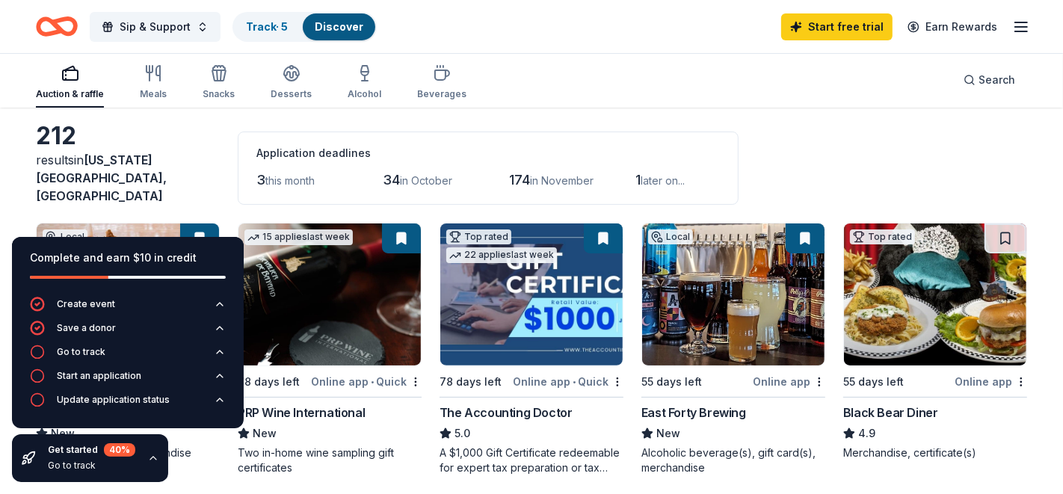
scroll to position [62, 0]
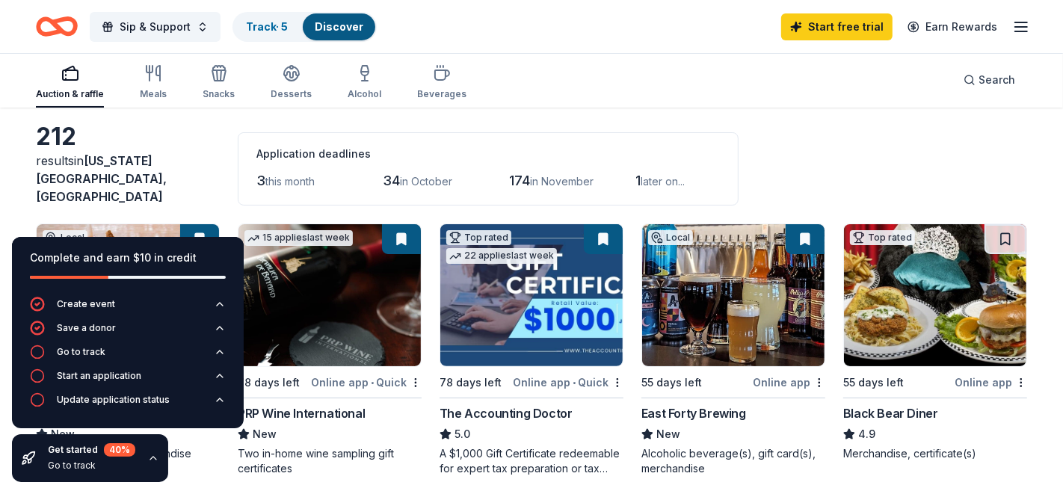
click at [153, 455] on icon "button" at bounding box center [153, 458] width 12 height 12
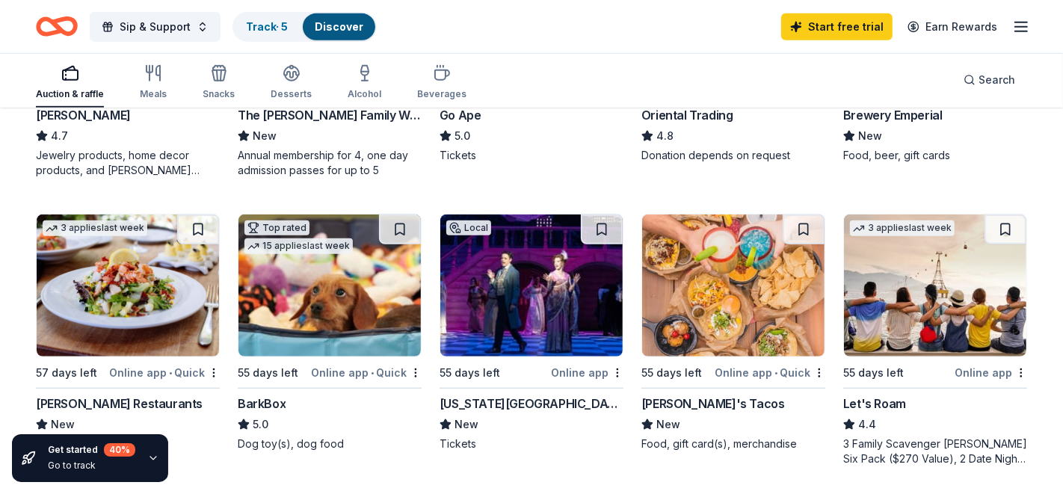
scroll to position [650, 0]
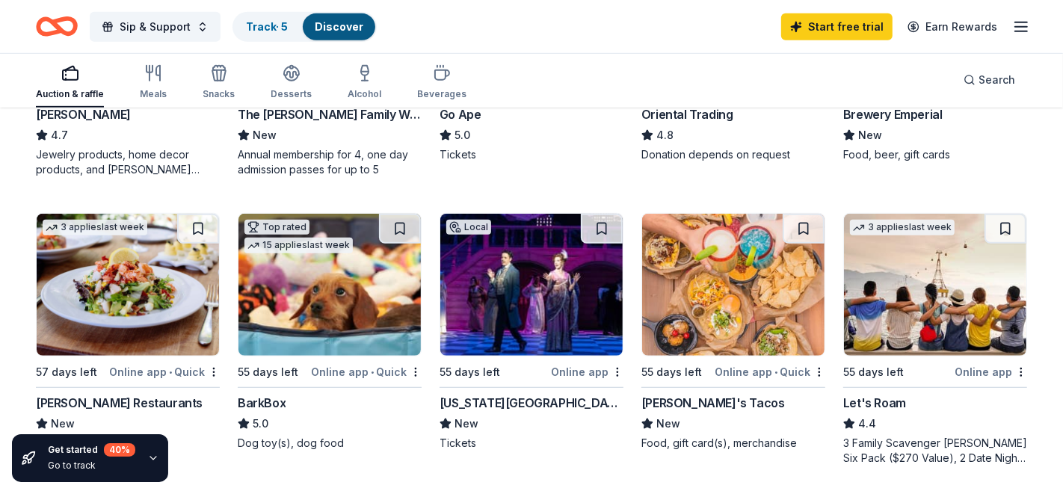
click at [267, 394] on div "BarkBox" at bounding box center [262, 403] width 48 height 18
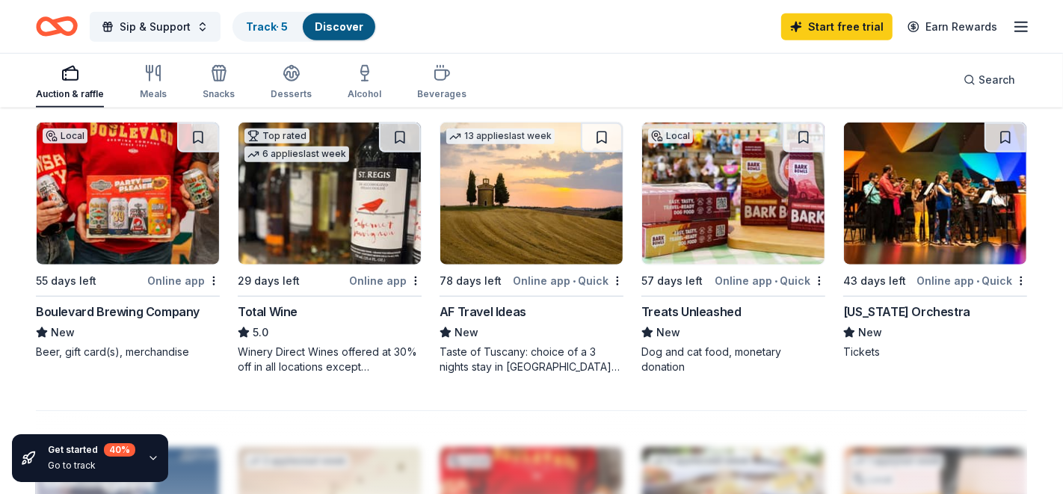
scroll to position [1033, 0]
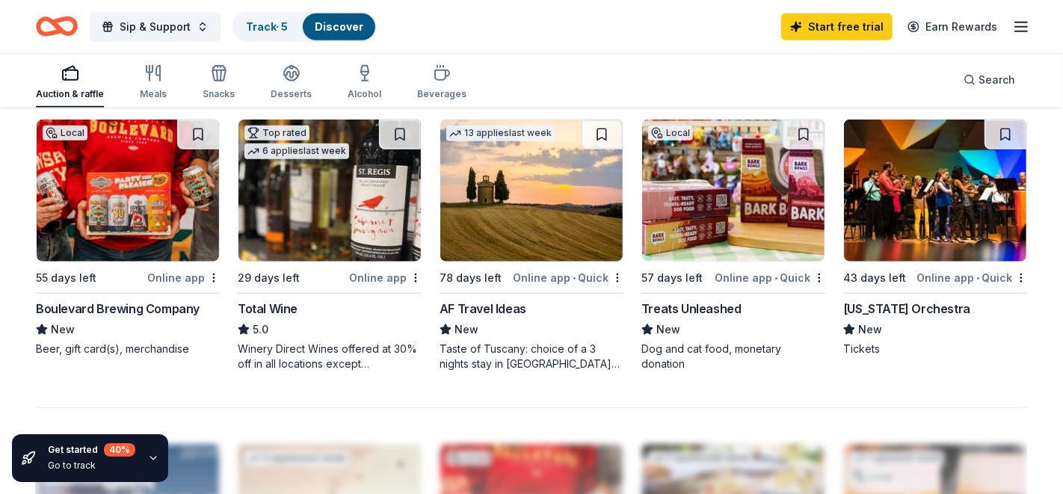
click at [168, 300] on div "Boulevard Brewing Company" at bounding box center [118, 309] width 164 height 18
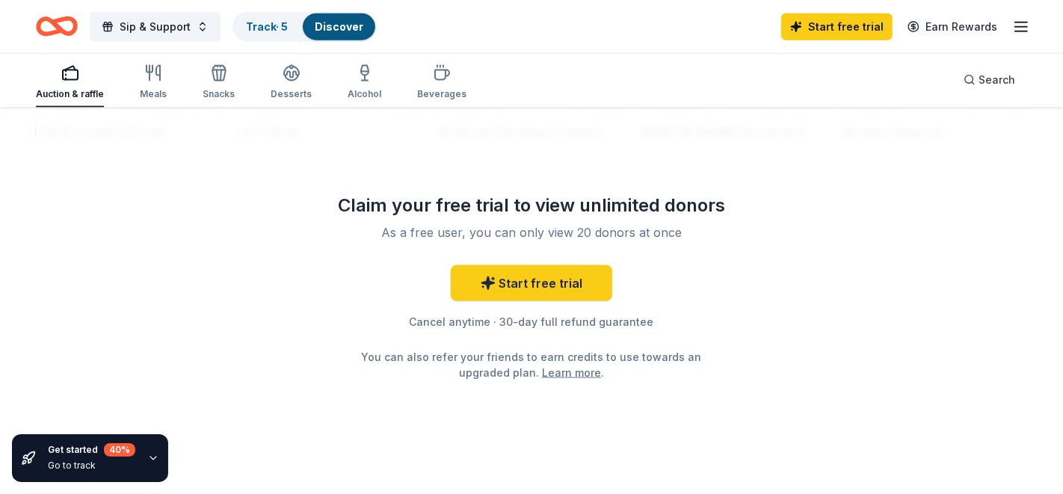
scroll to position [1533, 0]
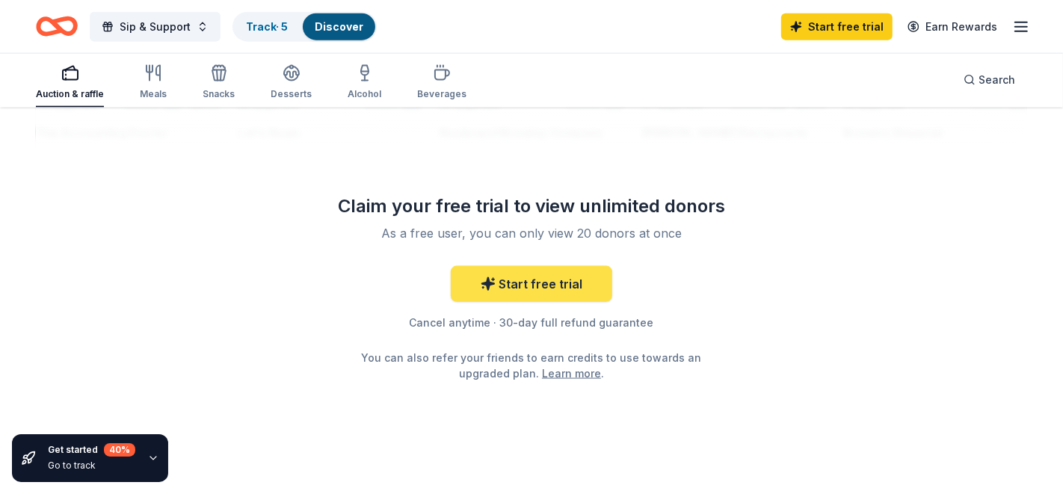
click at [525, 268] on link "Start free trial" at bounding box center [532, 284] width 162 height 36
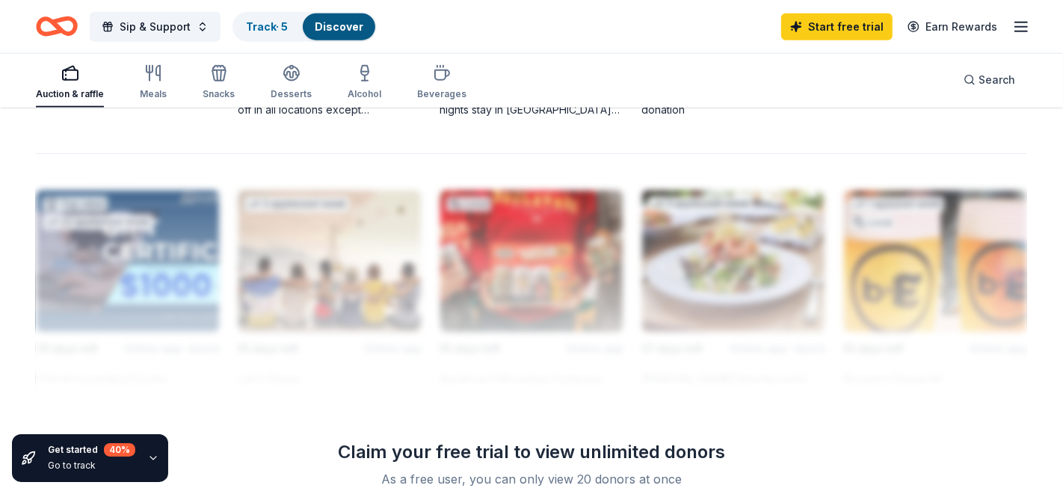
scroll to position [1240, 0]
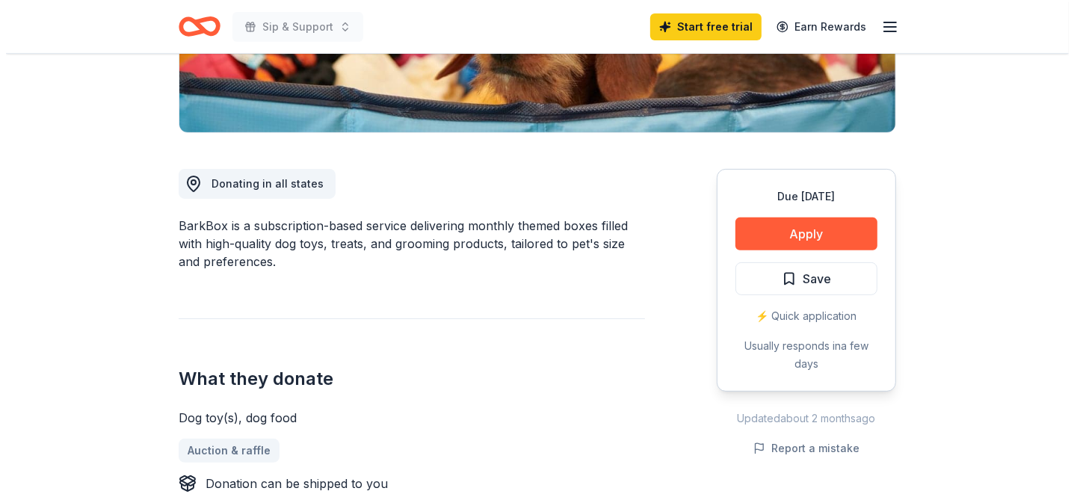
scroll to position [390, 0]
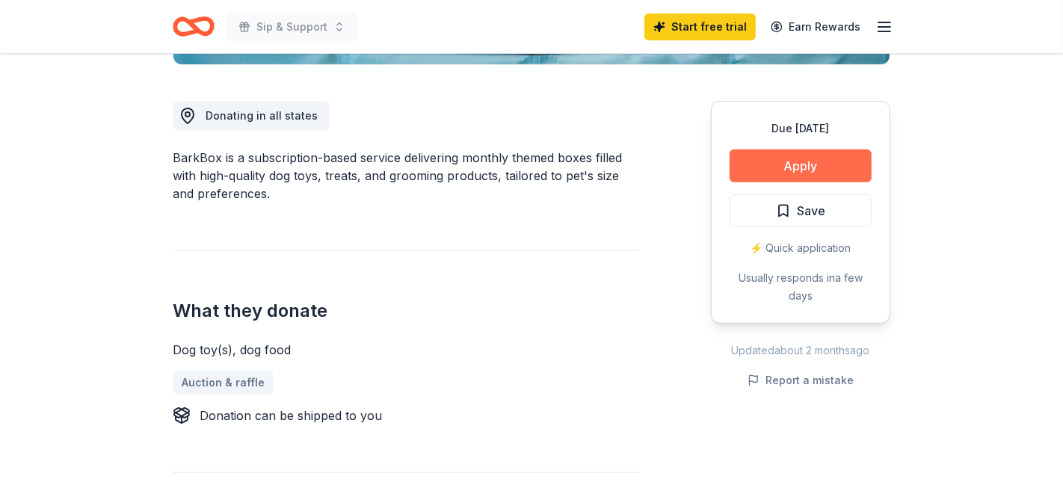
click at [772, 162] on button "Apply" at bounding box center [801, 166] width 142 height 33
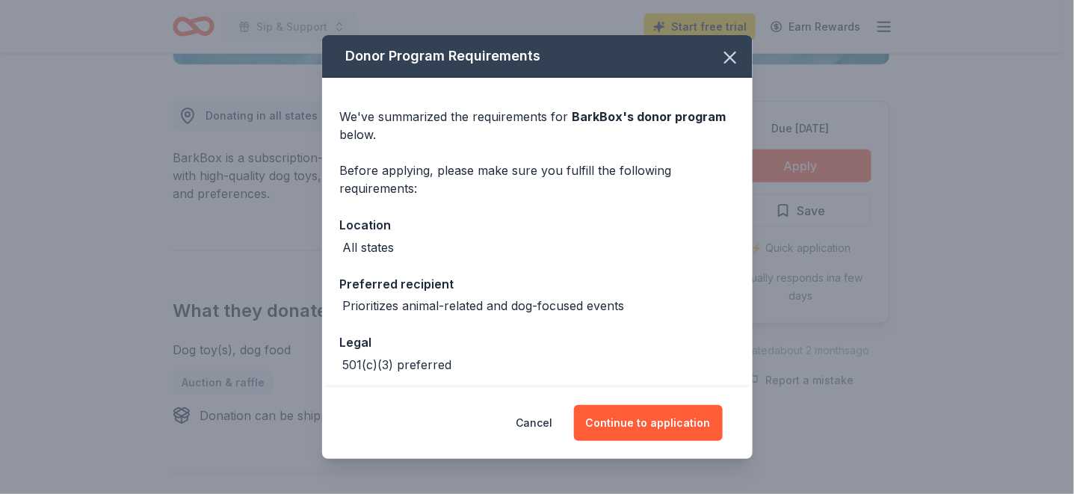
scroll to position [66, 0]
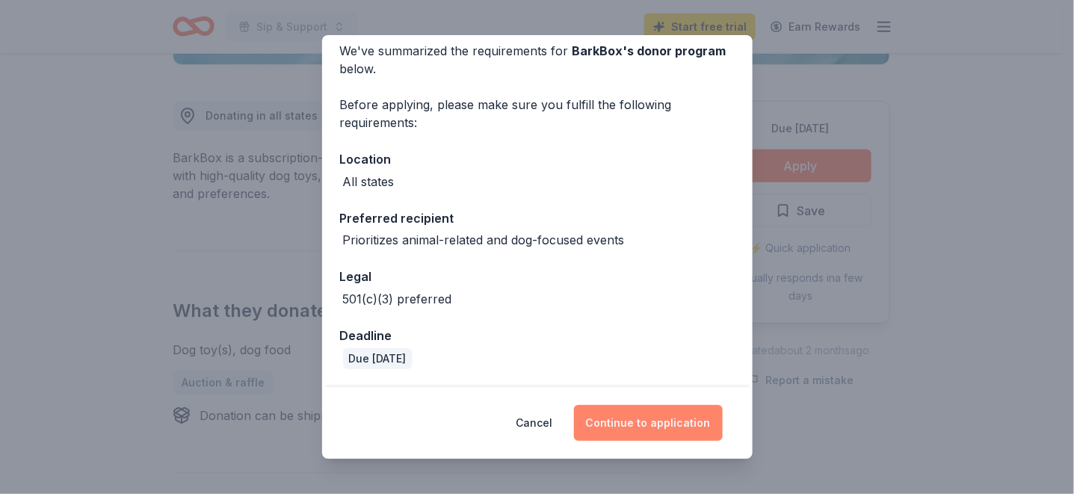
click at [658, 423] on button "Continue to application" at bounding box center [648, 423] width 149 height 36
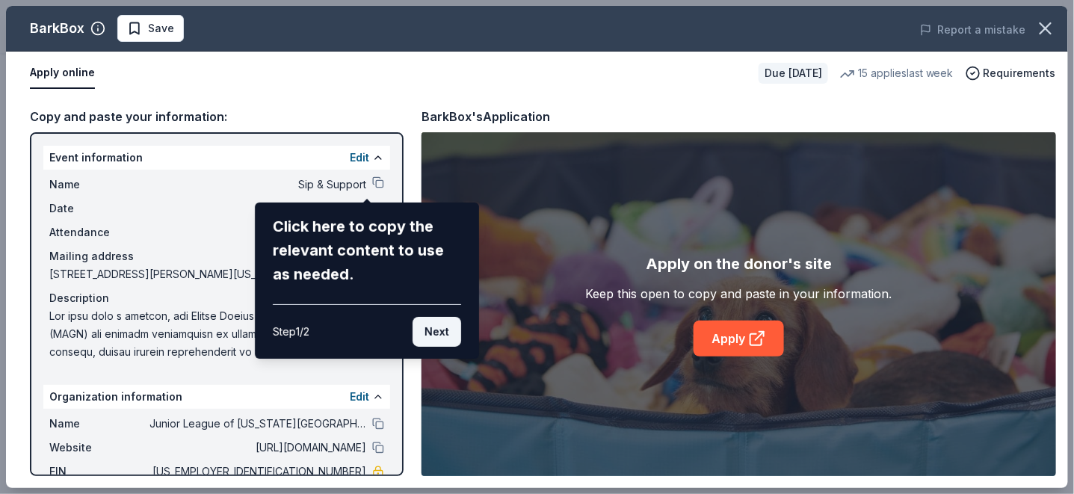
click at [437, 333] on button "Next" at bounding box center [437, 332] width 49 height 30
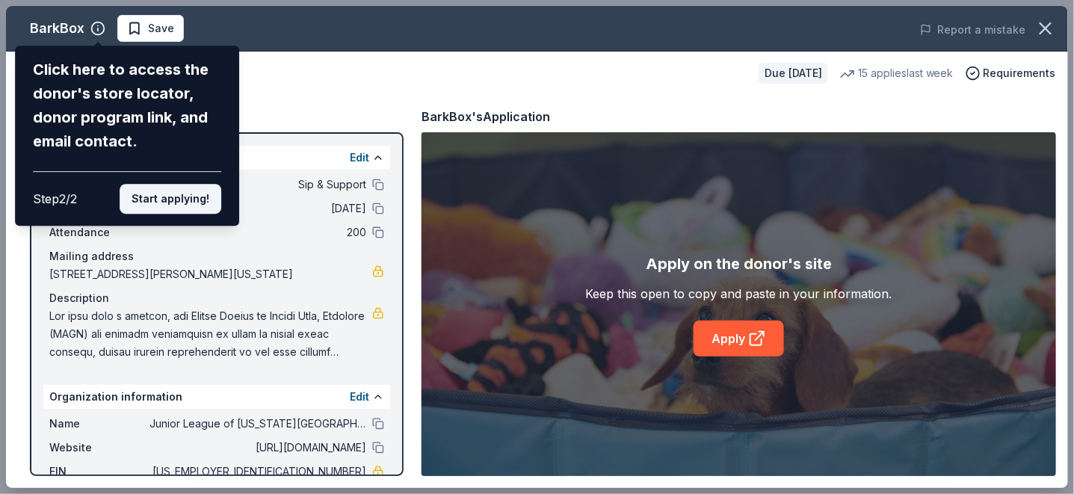
click at [171, 200] on button "Start applying!" at bounding box center [171, 199] width 102 height 30
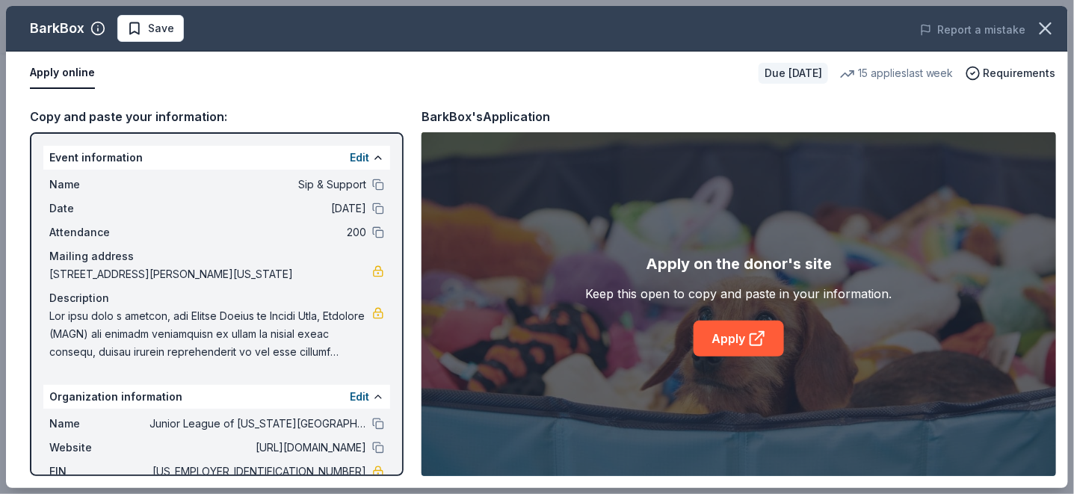
click at [736, 339] on div "BarkBox Save Report a mistake Apply online Due in 55 days 15 applies last week …" at bounding box center [537, 247] width 1063 height 482
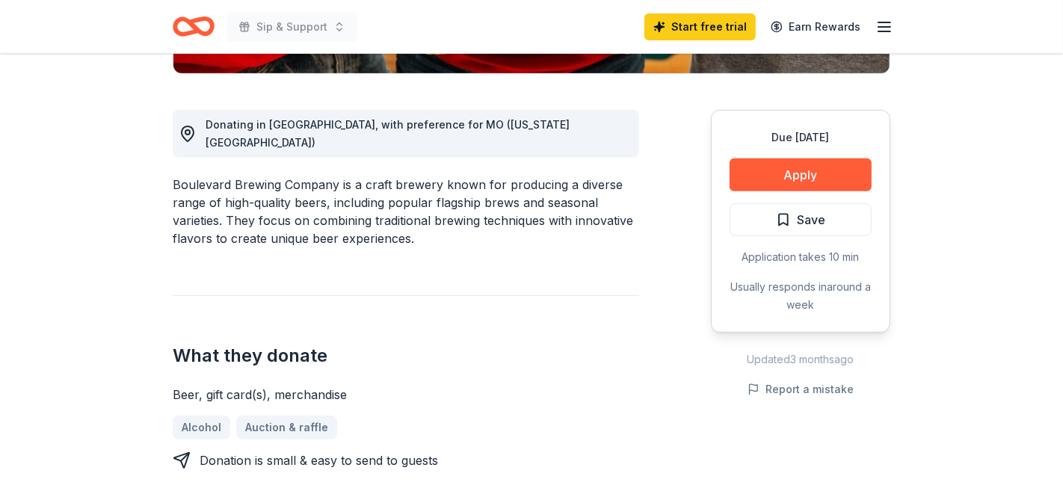
scroll to position [384, 0]
